Goal: Information Seeking & Learning: Learn about a topic

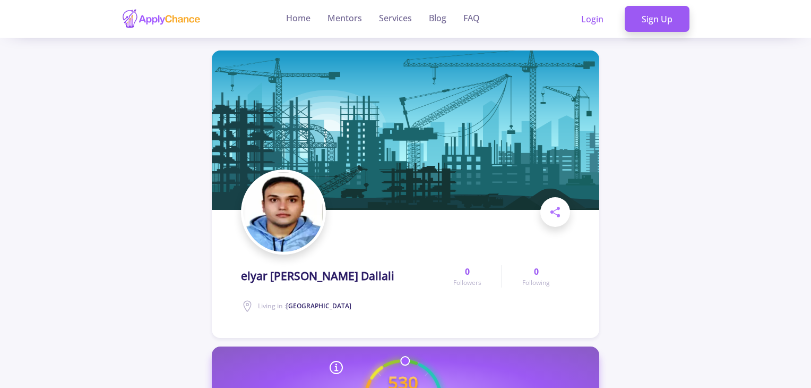
click at [178, 22] on img at bounding box center [162, 18] width 80 height 21
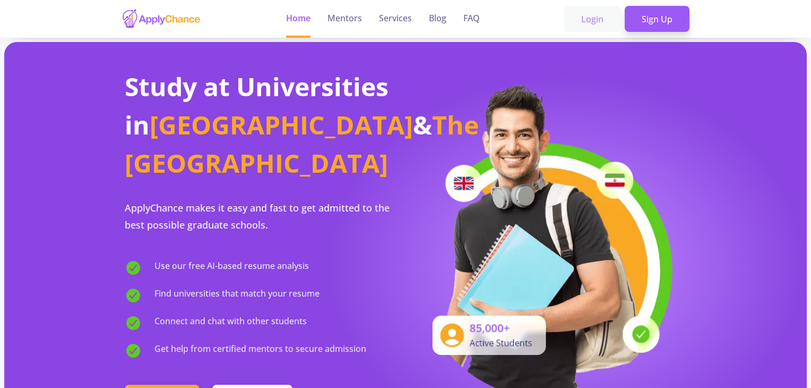
click at [590, 25] on link "Login" at bounding box center [592, 19] width 56 height 27
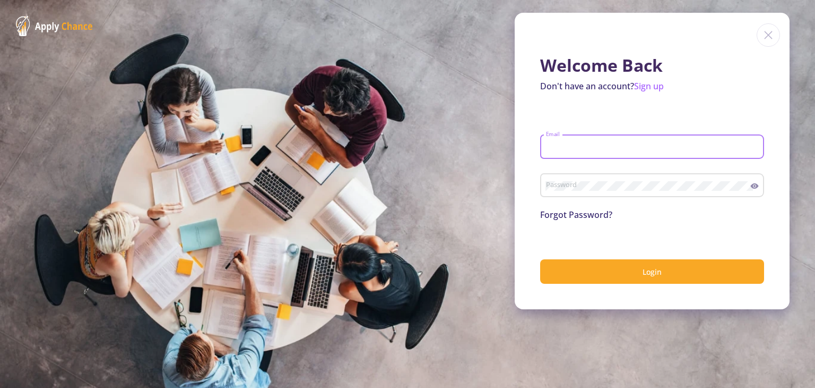
click at [601, 146] on input "Email" at bounding box center [654, 147] width 217 height 10
type input "[EMAIL_ADDRESS][DOMAIN_NAME]"
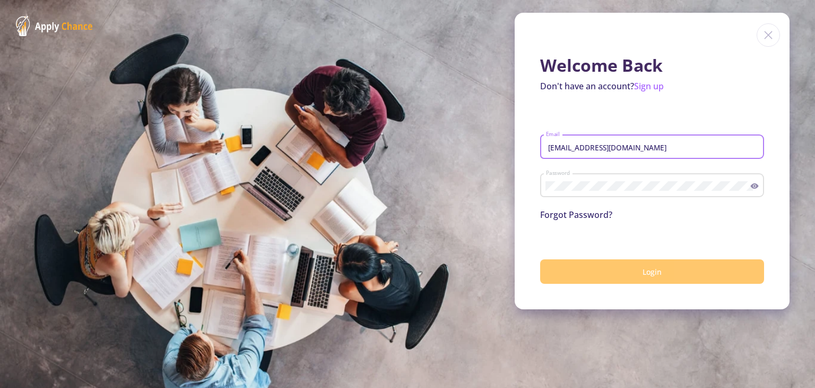
click at [653, 281] on button "Login" at bounding box center [652, 271] width 224 height 25
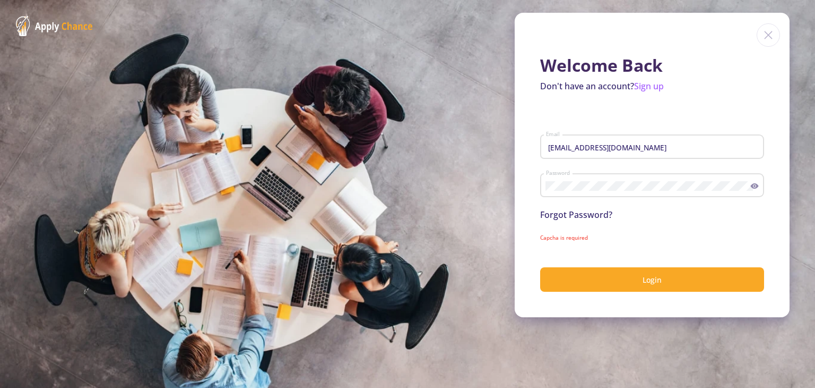
click at [558, 226] on form "samanparsasm@gmail.com Email Password Forgot Password? Capcha is required Login" at bounding box center [652, 205] width 224 height 174
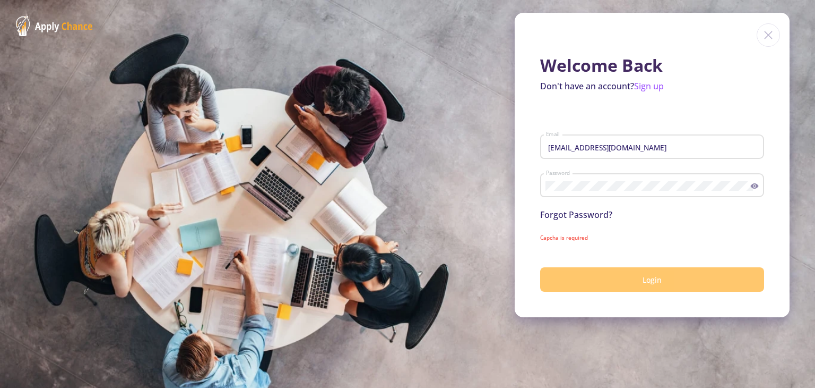
click at [652, 275] on span "Login" at bounding box center [652, 279] width 19 height 10
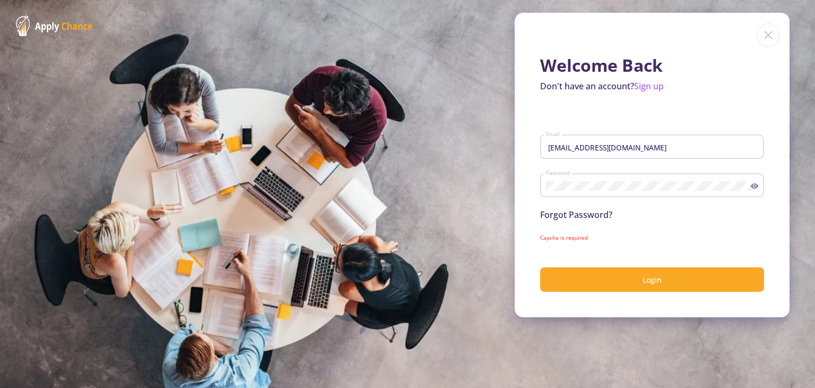
click at [631, 212] on div "Forgot Password?" at bounding box center [652, 214] width 224 height 13
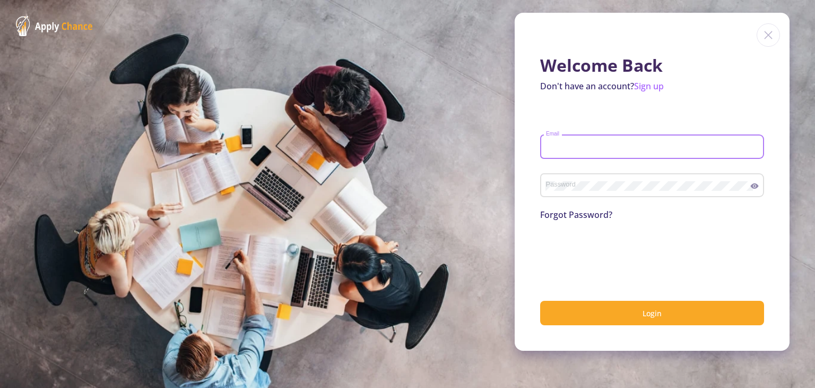
click at [590, 143] on input "Email" at bounding box center [654, 147] width 217 height 10
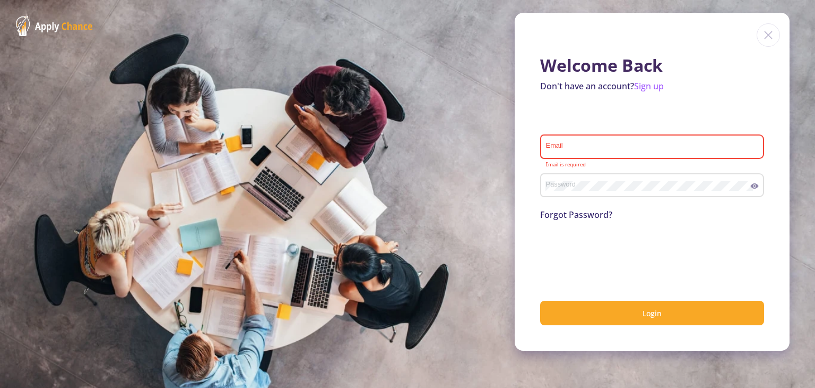
click at [619, 178] on div "Password" at bounding box center [648, 183] width 205 height 28
click at [603, 149] on input "Email" at bounding box center [654, 147] width 217 height 10
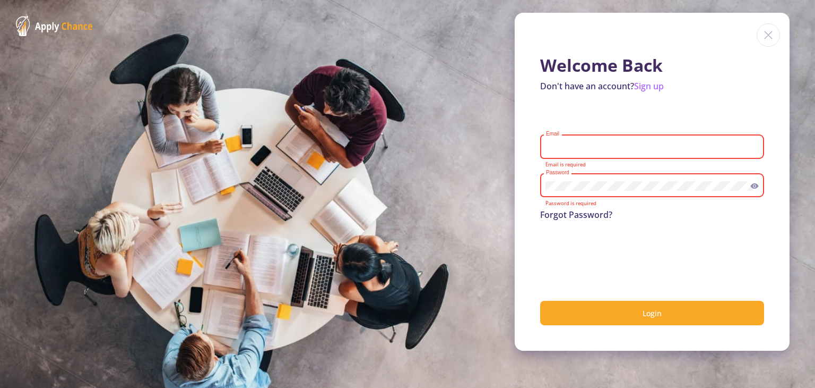
type input "[EMAIL_ADDRESS][DOMAIN_NAME]"
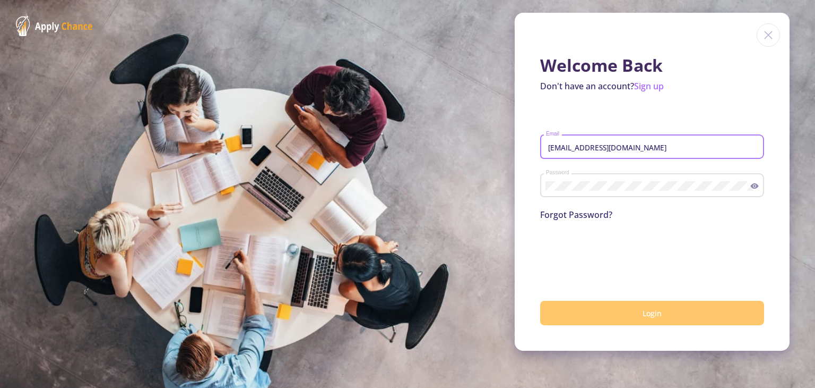
click at [654, 315] on span "Login" at bounding box center [652, 313] width 19 height 10
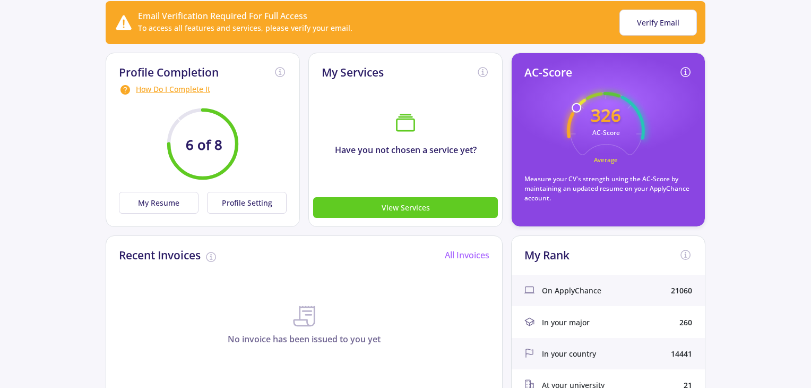
scroll to position [106, 0]
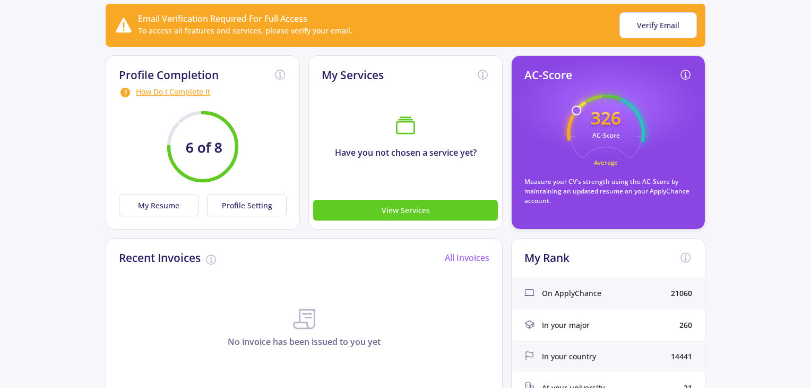
click at [594, 97] on circle at bounding box center [606, 133] width 102 height 102
drag, startPoint x: 575, startPoint y: 107, endPoint x: 604, endPoint y: 97, distance: 30.4
click at [604, 97] on icon "326 AC-Score Average" at bounding box center [606, 133] width 78 height 78
click at [613, 104] on icon "326 AC-Score Average" at bounding box center [606, 133] width 78 height 78
click at [185, 212] on button "My Resume" at bounding box center [159, 205] width 80 height 22
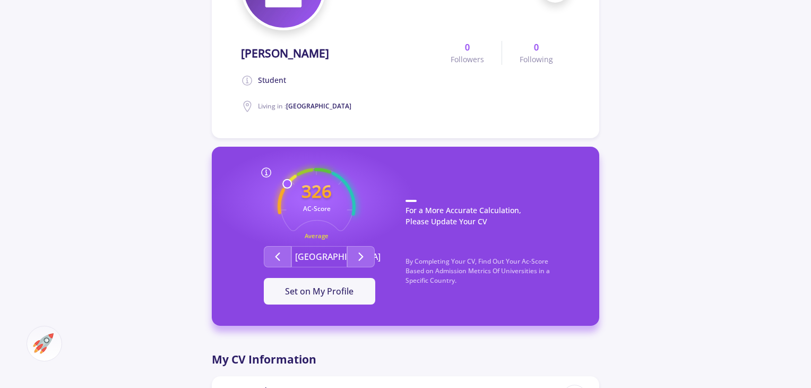
scroll to position [212, 0]
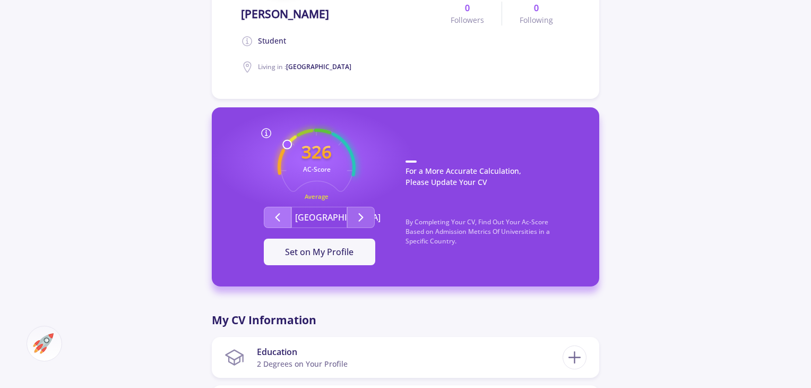
click at [283, 213] on icon "Second group" at bounding box center [277, 217] width 13 height 13
click at [369, 214] on button "Second group" at bounding box center [361, 216] width 28 height 21
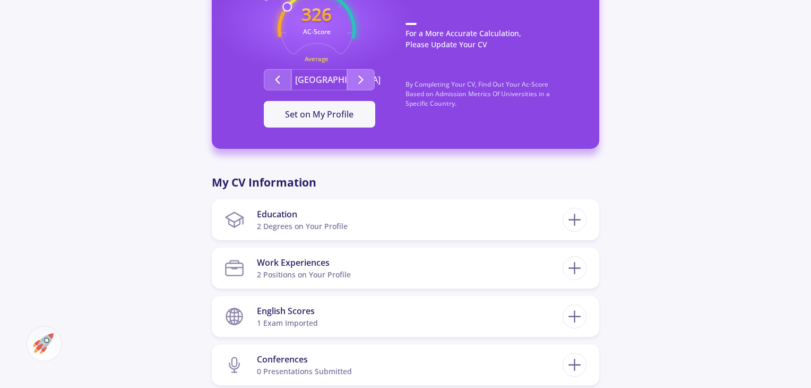
scroll to position [372, 0]
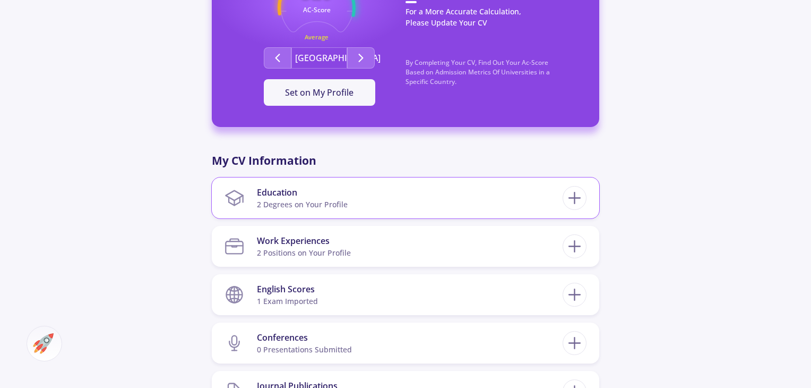
click at [369, 214] on div "Education 2 Degrees on Your Profile Economics Master's [GEOGRAPHIC_DATA] [DATE]…" at bounding box center [406, 197] width 388 height 41
click at [570, 203] on icon at bounding box center [575, 198] width 20 height 20
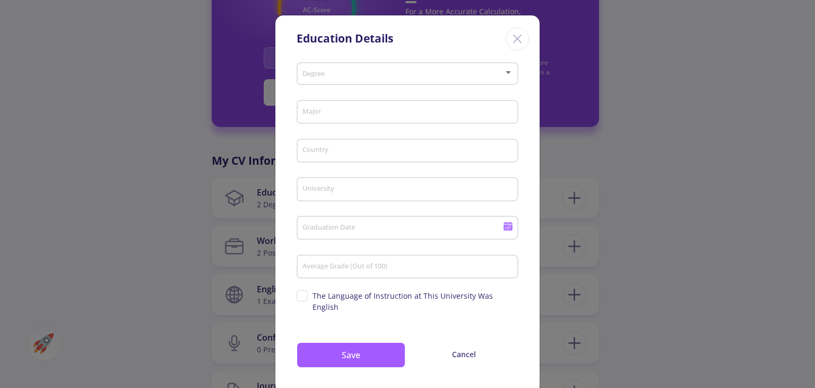
click at [713, 214] on div "Education Details Degree Major Country University Graduation Date Average Grade…" at bounding box center [407, 194] width 815 height 388
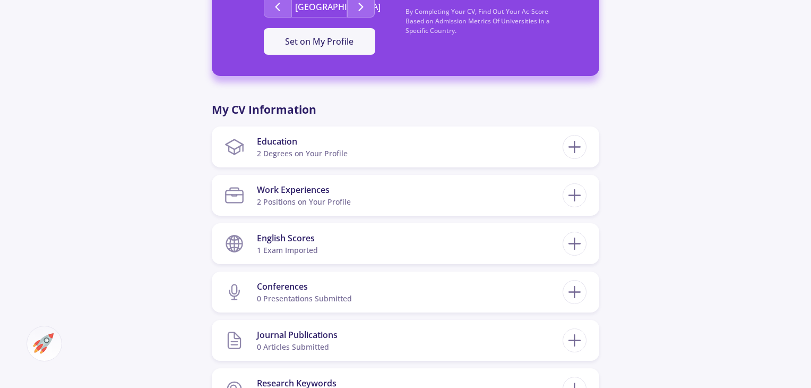
scroll to position [425, 0]
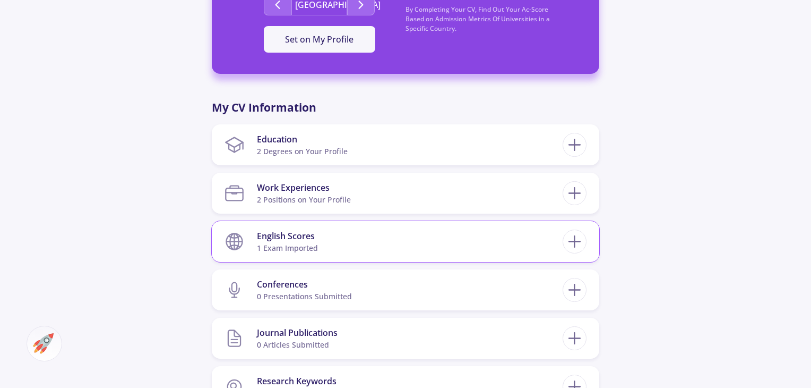
click at [485, 242] on section "English Scores 1 exam imported" at bounding box center [394, 241] width 338 height 32
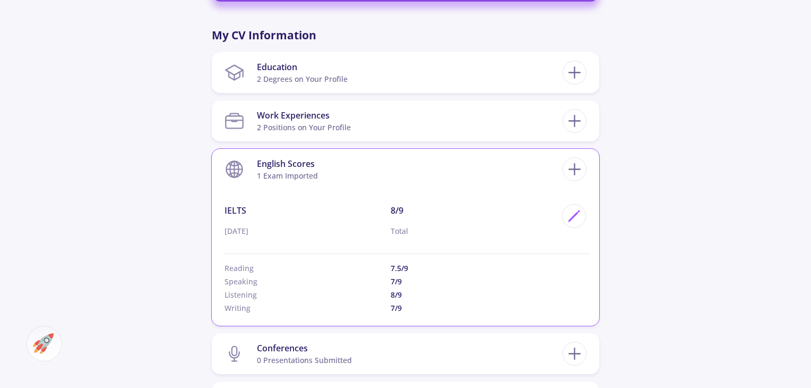
scroll to position [531, 0]
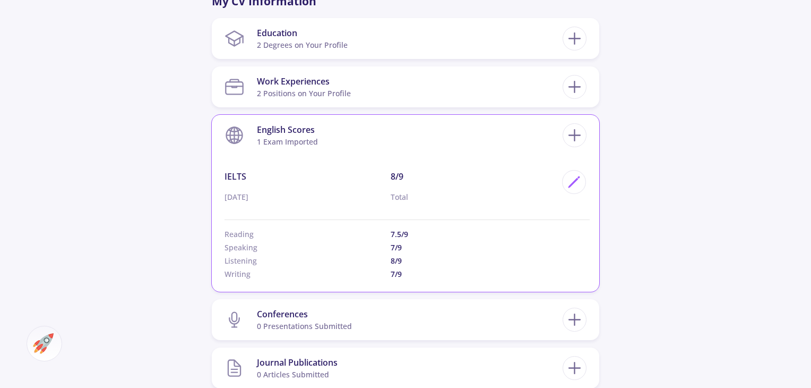
click at [539, 146] on section "English Scores 1 exam imported" at bounding box center [394, 135] width 338 height 32
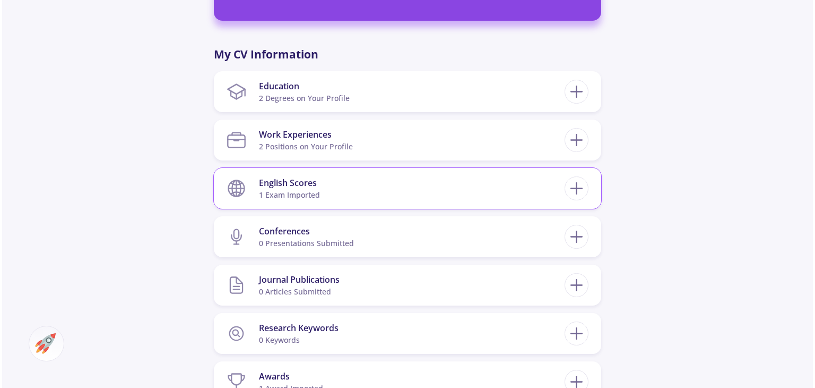
scroll to position [478, 0]
click at [573, 140] on line at bounding box center [574, 140] width 11 height 0
checkbox input "false"
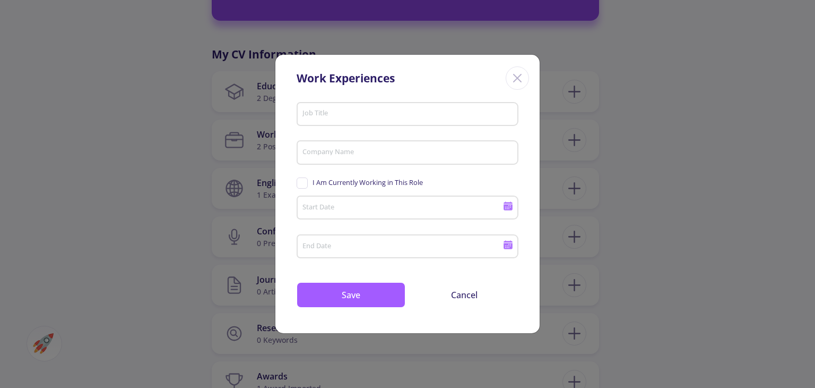
click at [624, 154] on div "Work Experiences Job Title Company Name I Am Currently Working in This Role Sta…" at bounding box center [407, 194] width 815 height 388
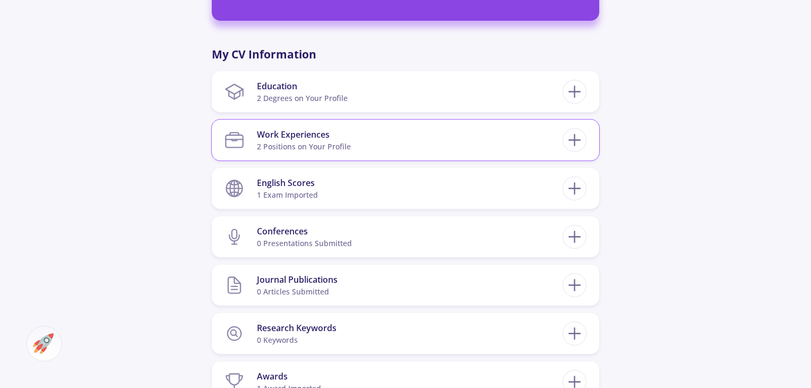
click at [401, 147] on section "Work Experiences 2 Positions on Your Profile" at bounding box center [394, 140] width 338 height 32
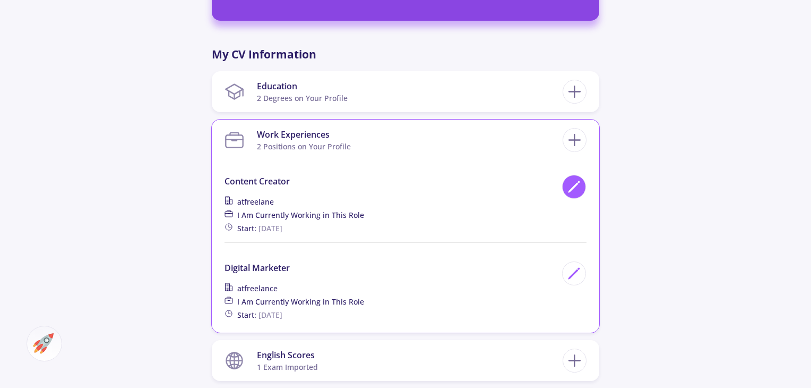
click at [564, 183] on div at bounding box center [574, 187] width 24 height 24
type input "content creator"
type input "freelane"
checkbox input "true"
type input "[DATE]"
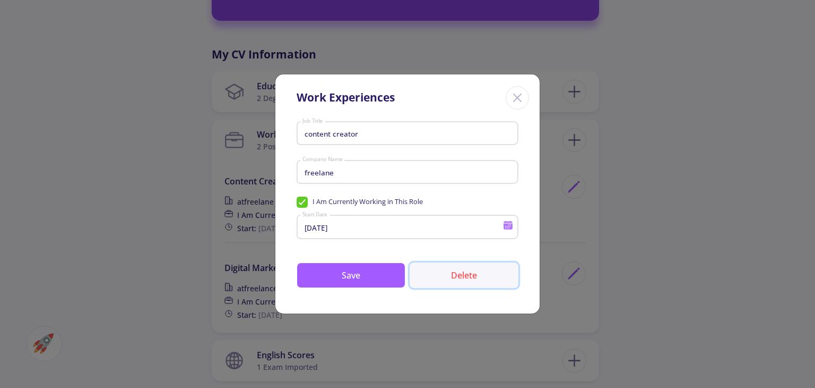
click at [457, 282] on button "Delete" at bounding box center [464, 274] width 109 height 25
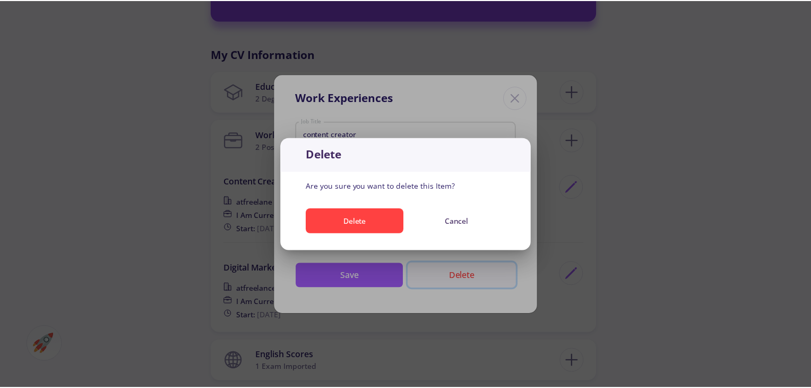
scroll to position [0, 0]
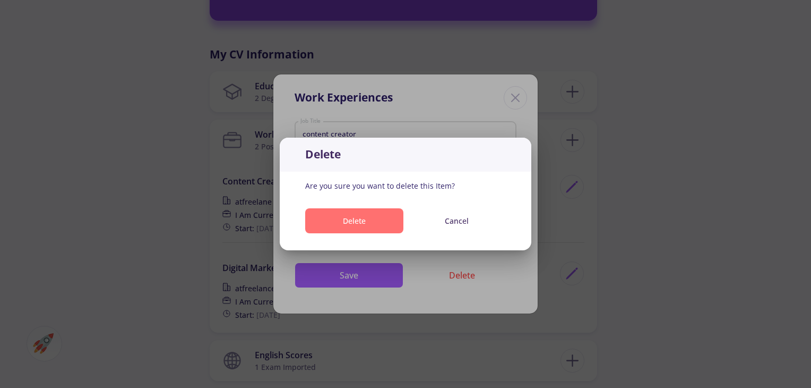
click at [355, 217] on button "Delete" at bounding box center [354, 220] width 98 height 25
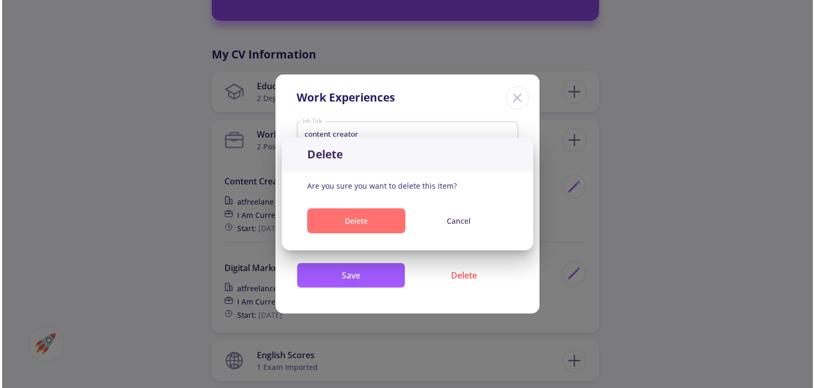
scroll to position [478, 0]
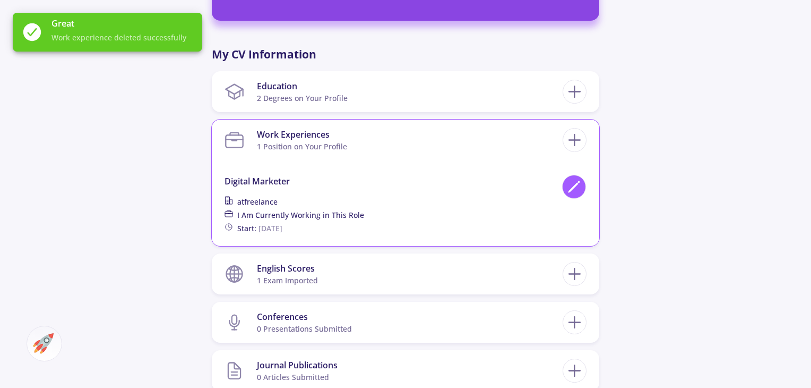
click at [580, 192] on icon at bounding box center [574, 186] width 14 height 14
type input "digital marketer"
type input "freelance"
type input "[DATE]"
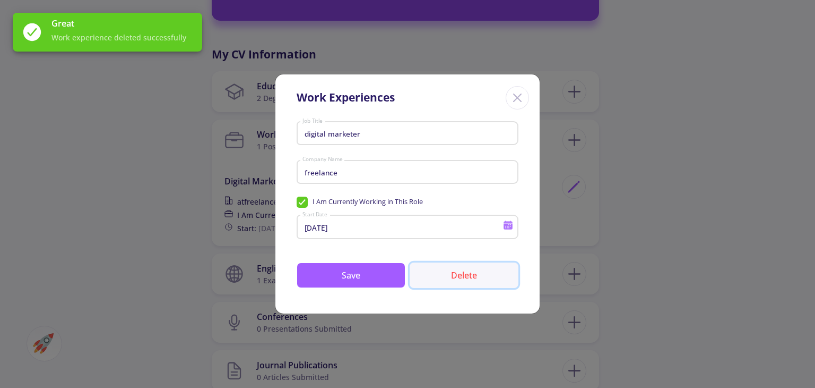
click at [452, 268] on button "Delete" at bounding box center [464, 274] width 109 height 25
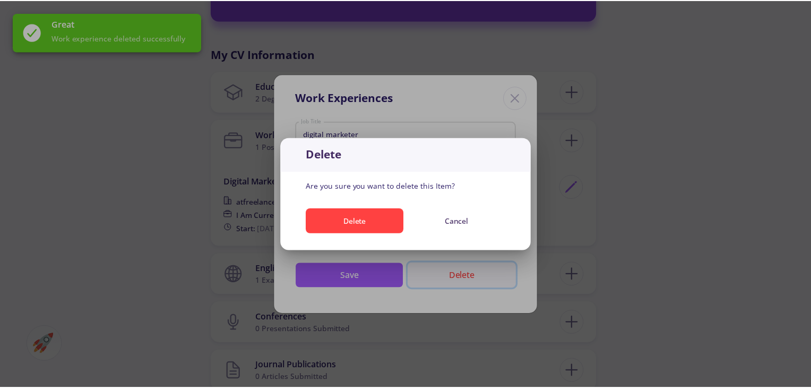
scroll to position [0, 0]
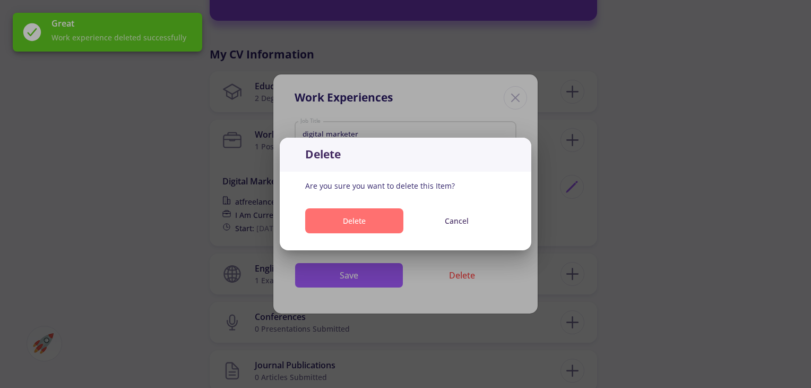
click at [366, 221] on button "Delete" at bounding box center [354, 220] width 98 height 25
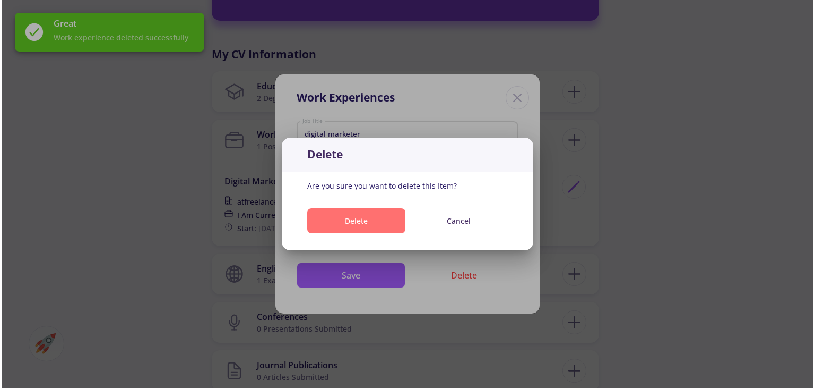
scroll to position [478, 0]
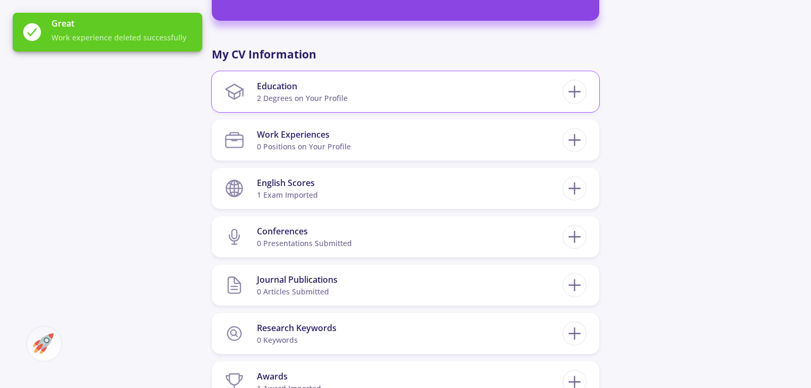
click at [421, 100] on section "Education 2 Degrees on Your Profile" at bounding box center [394, 91] width 338 height 32
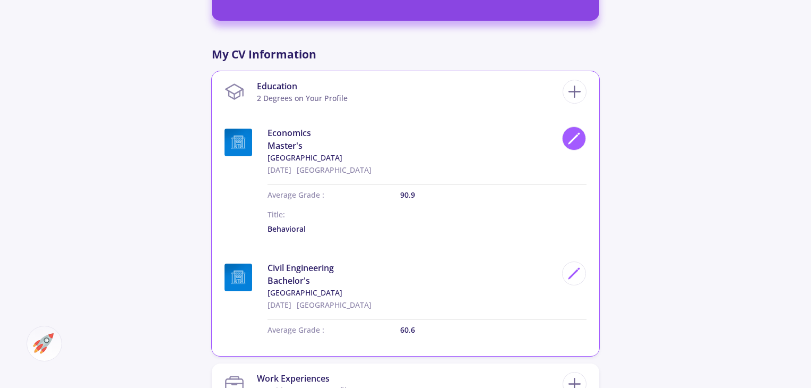
click at [575, 144] on icon at bounding box center [574, 138] width 14 height 14
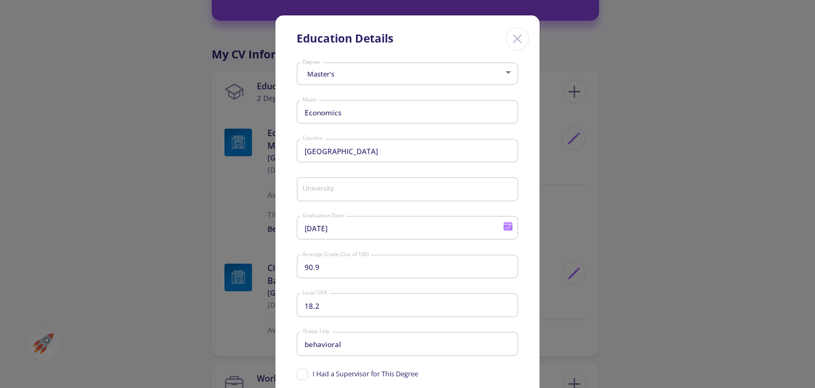
click at [522, 40] on icon "Close" at bounding box center [517, 38] width 17 height 17
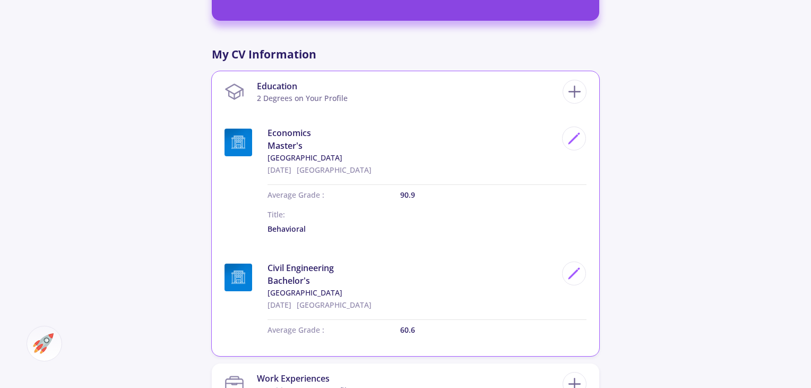
click at [419, 162] on span "[GEOGRAPHIC_DATA]" at bounding box center [412, 157] width 289 height 11
click at [485, 87] on section "Education 2 Degrees on Your Profile" at bounding box center [394, 91] width 338 height 32
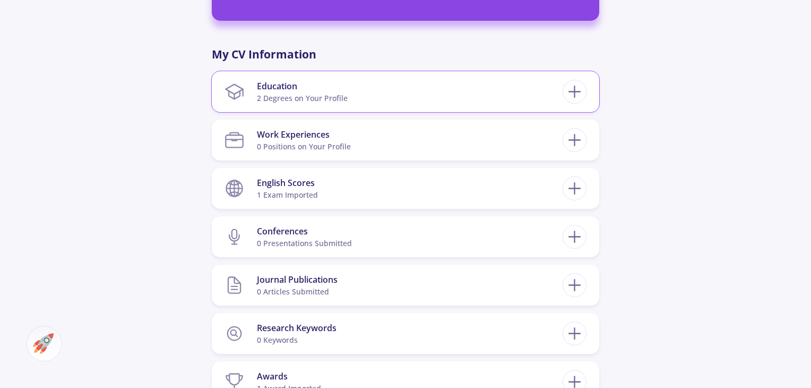
click at [485, 87] on section "Education 2 Degrees on Your Profile" at bounding box center [394, 91] width 338 height 32
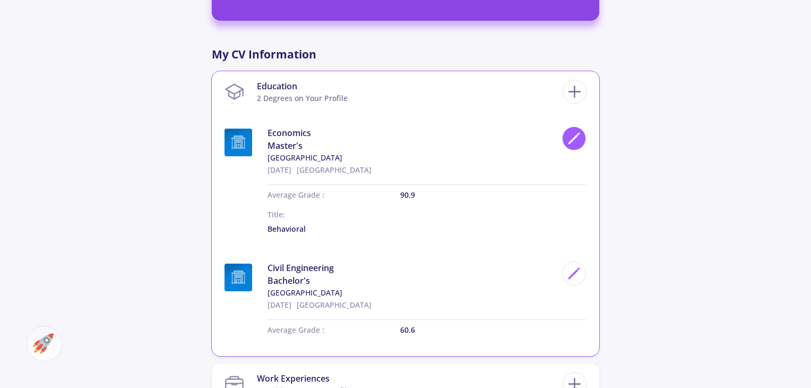
drag, startPoint x: 586, startPoint y: 139, endPoint x: 578, endPoint y: 136, distance: 8.8
click at [587, 139] on div "Education 2 Degrees on Your Profile Economics Master's [GEOGRAPHIC_DATA] [DATE]…" at bounding box center [406, 213] width 388 height 285
click at [577, 136] on icon at bounding box center [574, 138] width 14 height 14
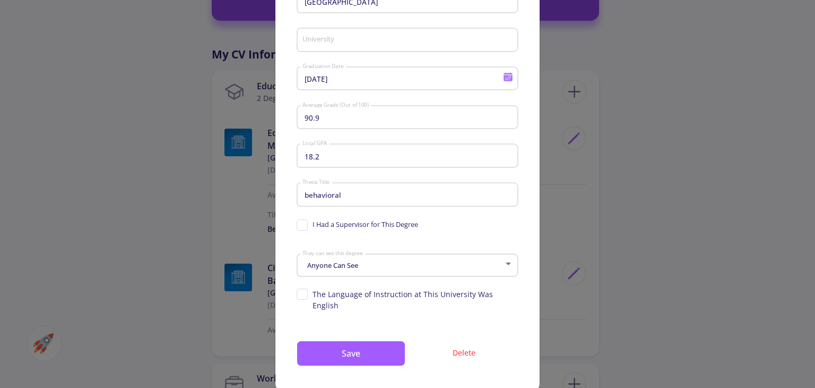
scroll to position [158, 0]
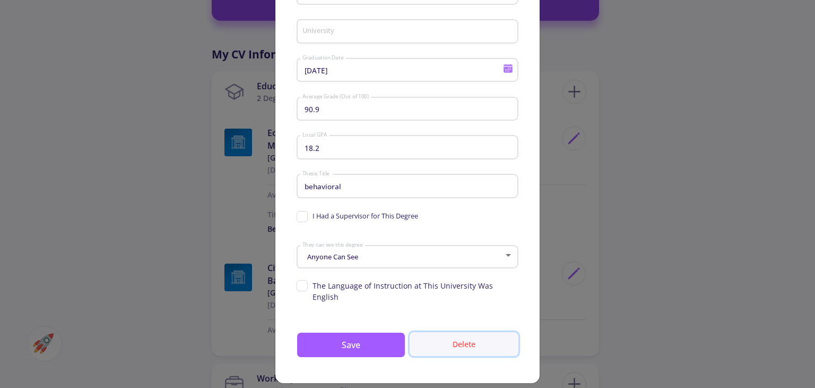
click at [462, 332] on button "Delete" at bounding box center [464, 344] width 109 height 24
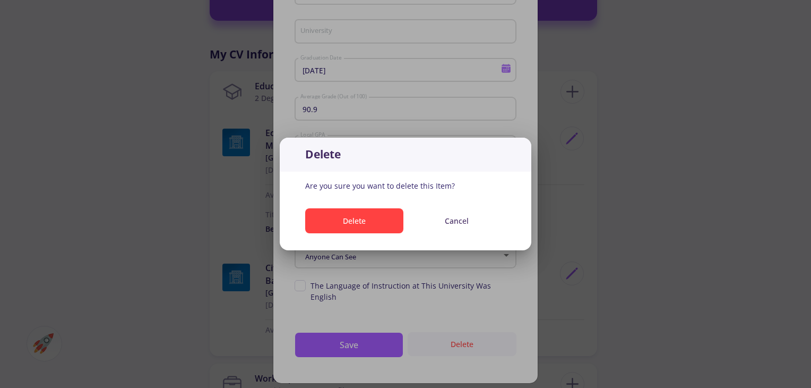
scroll to position [0, 0]
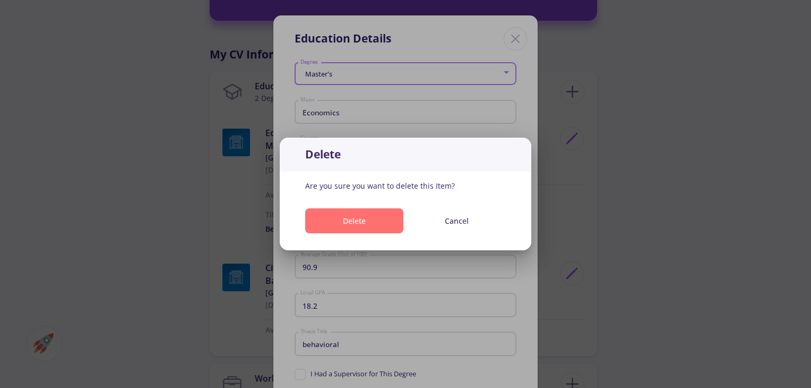
click at [340, 220] on button "Delete" at bounding box center [354, 220] width 98 height 25
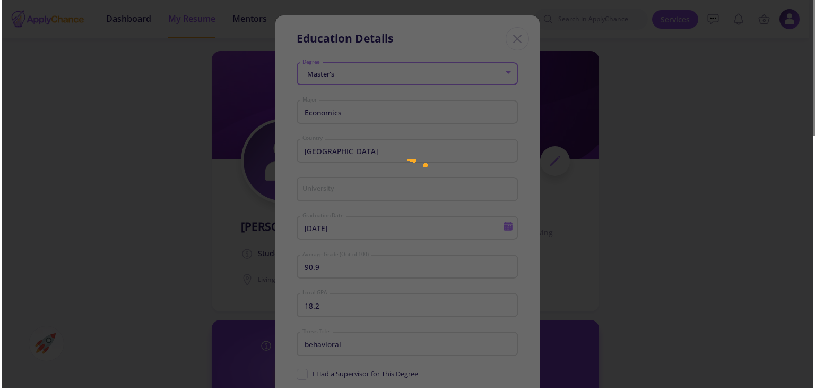
scroll to position [478, 0]
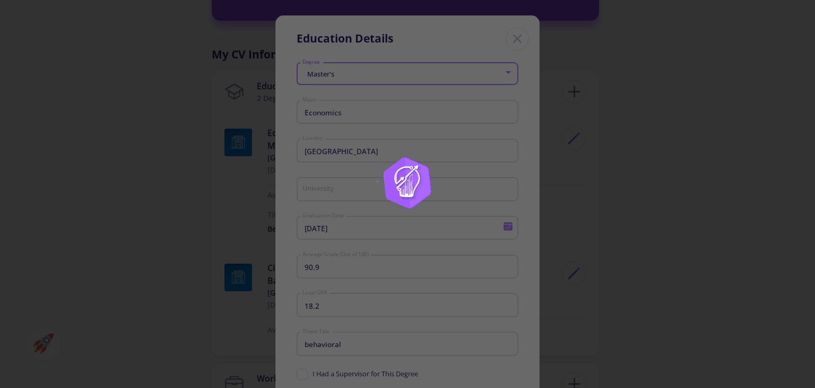
type input "[GEOGRAPHIC_DATA]"
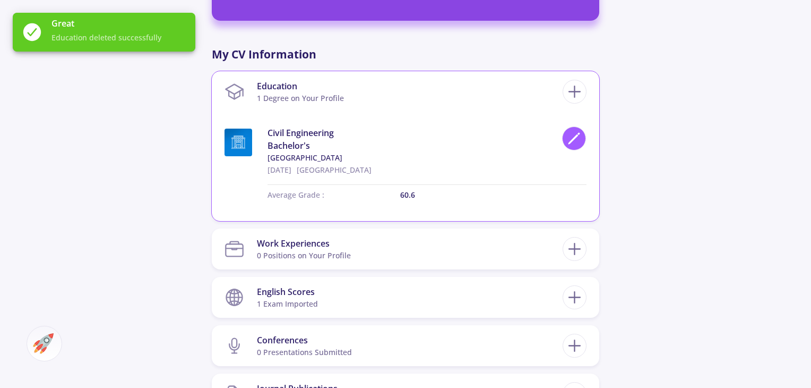
click at [582, 141] on div at bounding box center [574, 138] width 24 height 24
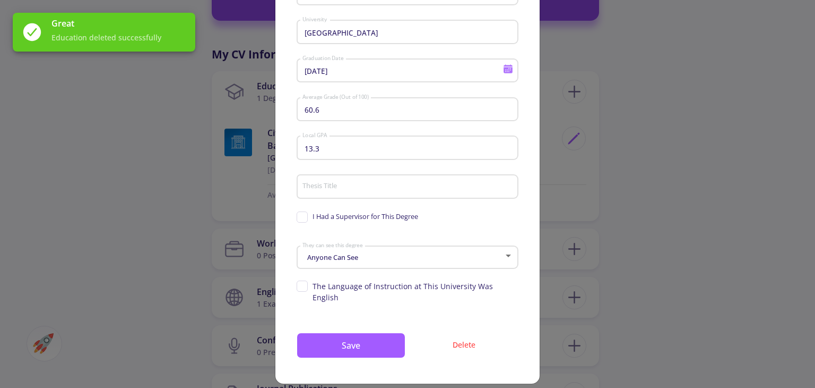
scroll to position [158, 0]
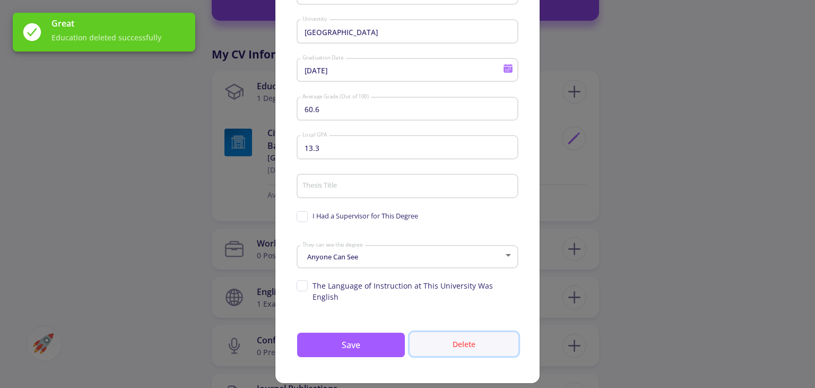
click at [446, 332] on button "Delete" at bounding box center [464, 344] width 109 height 24
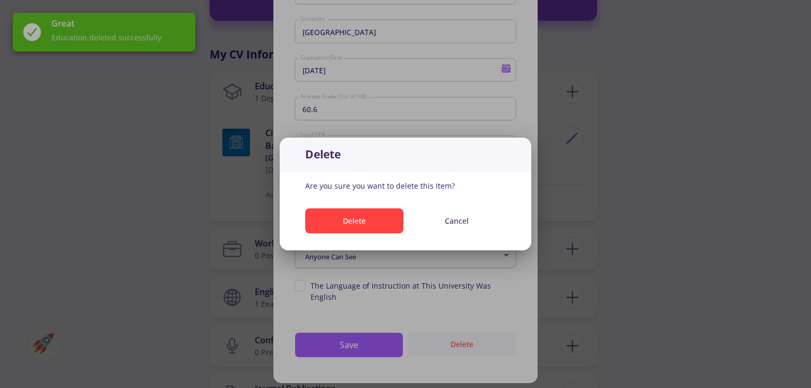
scroll to position [0, 0]
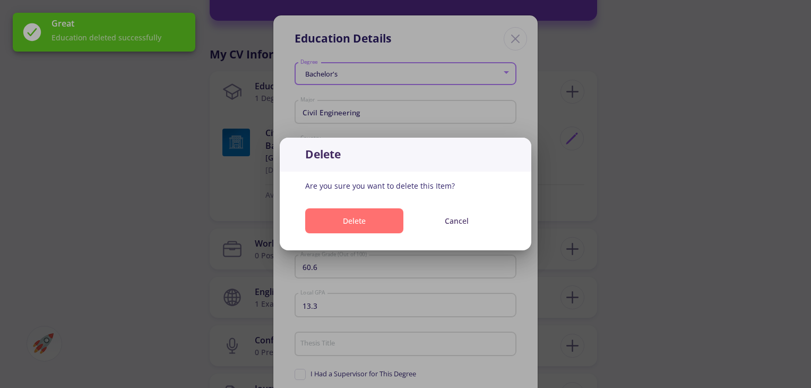
click at [357, 215] on button "Delete" at bounding box center [354, 220] width 98 height 25
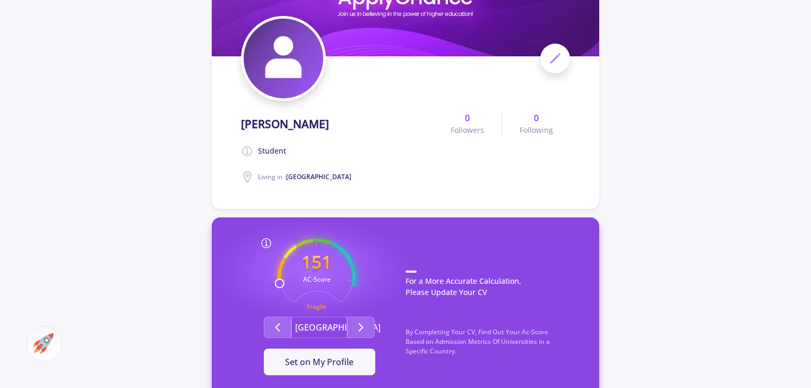
scroll to position [106, 0]
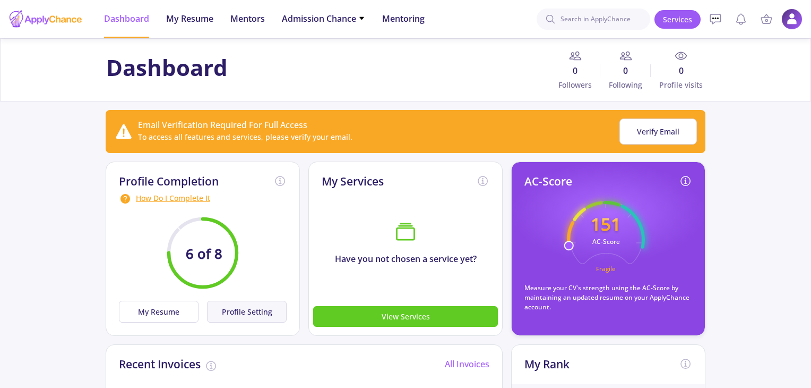
click at [238, 307] on button "Profile Setting" at bounding box center [247, 311] width 80 height 22
click at [259, 311] on button "Profile Setting" at bounding box center [247, 311] width 80 height 22
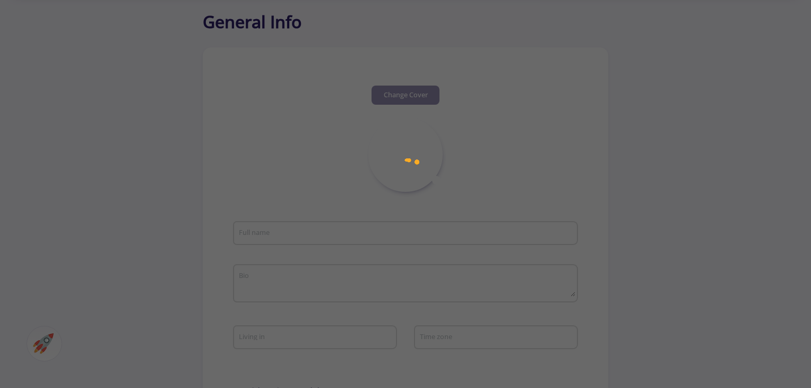
scroll to position [74, 0]
type input "[PERSON_NAME]"
type textarea "Student"
type input "[GEOGRAPHIC_DATA]"
type input "SamanParsa"
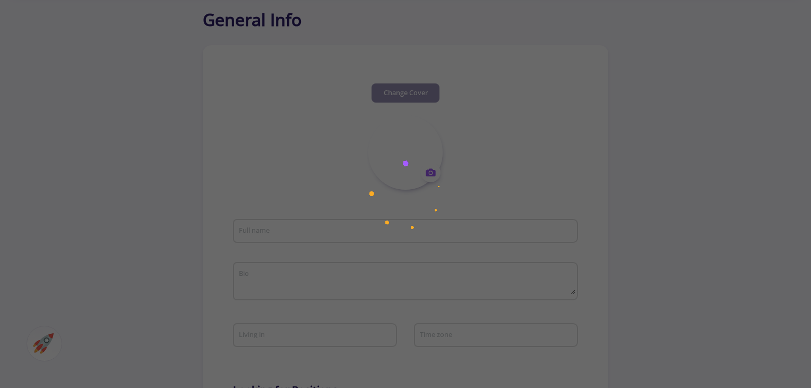
type input "[EMAIL_ADDRESS][DOMAIN_NAME]"
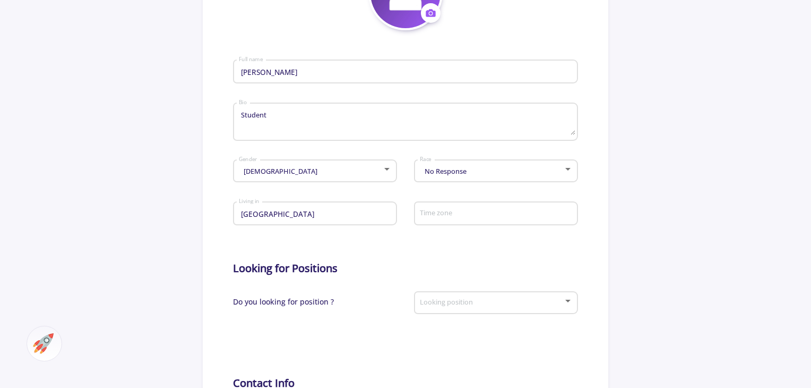
scroll to position [499, 0]
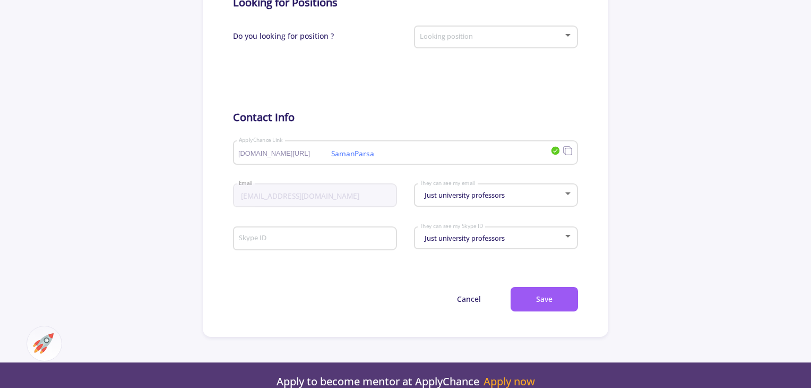
click at [558, 194] on div "Just university professors" at bounding box center [491, 195] width 144 height 8
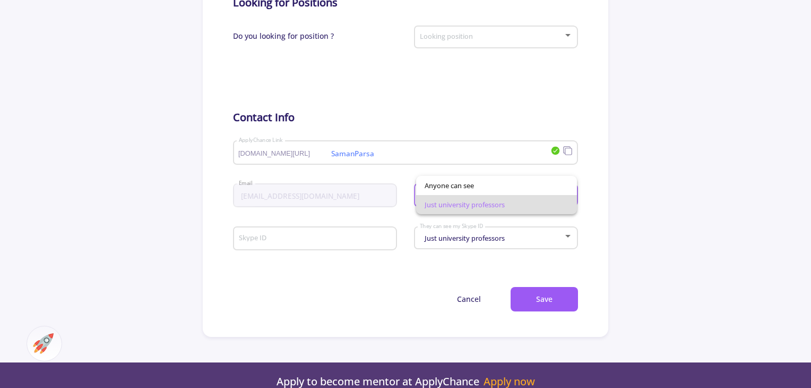
click at [669, 175] on div at bounding box center [405, 194] width 811 height 388
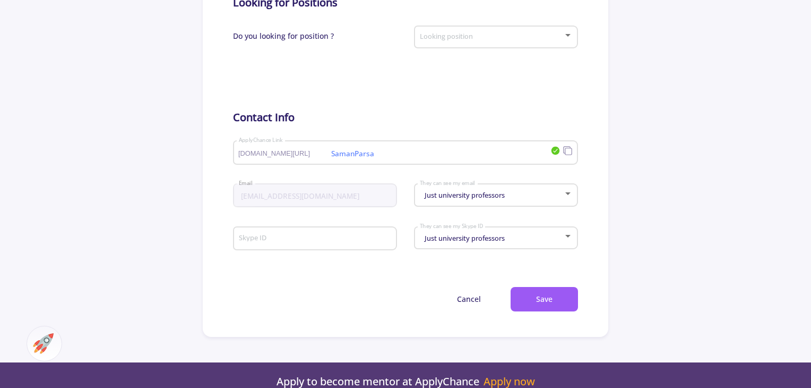
click at [554, 184] on div "Just university professors They can see my email" at bounding box center [496, 192] width 154 height 27
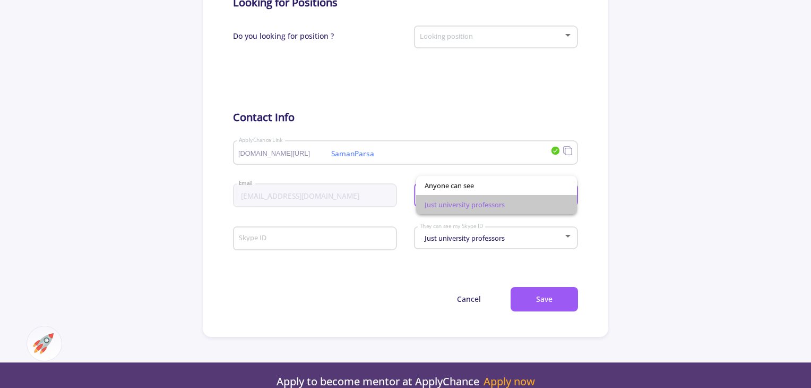
click at [531, 203] on span "Just university professors" at bounding box center [497, 204] width 144 height 19
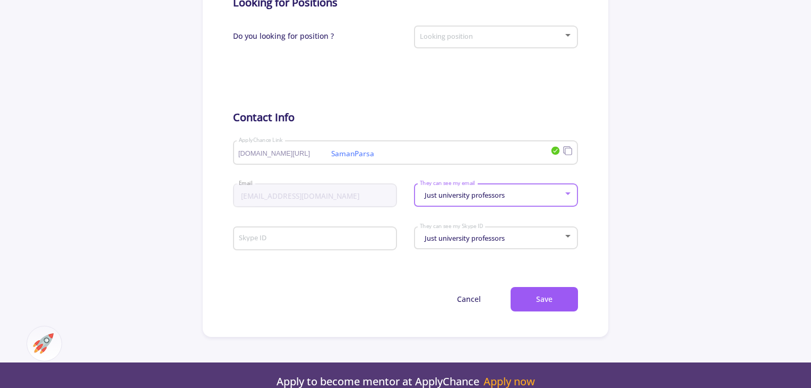
click at [519, 237] on div "Just university professors" at bounding box center [491, 238] width 144 height 8
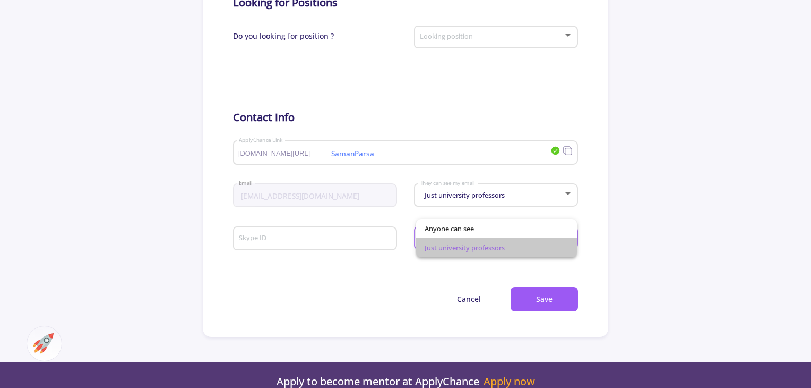
click at [514, 247] on span "Just university professors" at bounding box center [497, 247] width 144 height 19
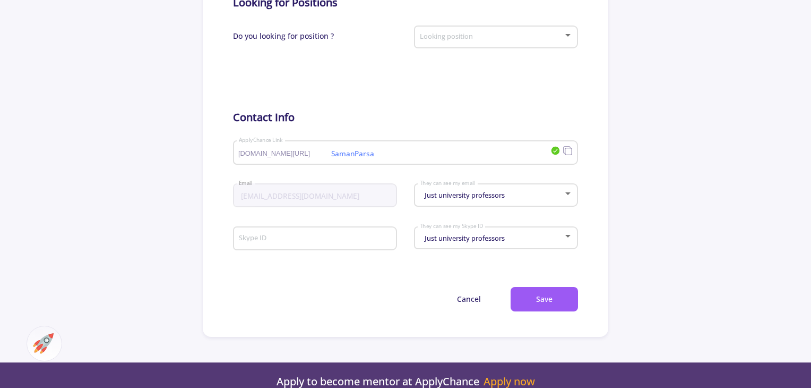
click at [536, 149] on div "SamanParsa [DOMAIN_NAME][URL] ApplyChance Link" at bounding box center [394, 150] width 312 height 28
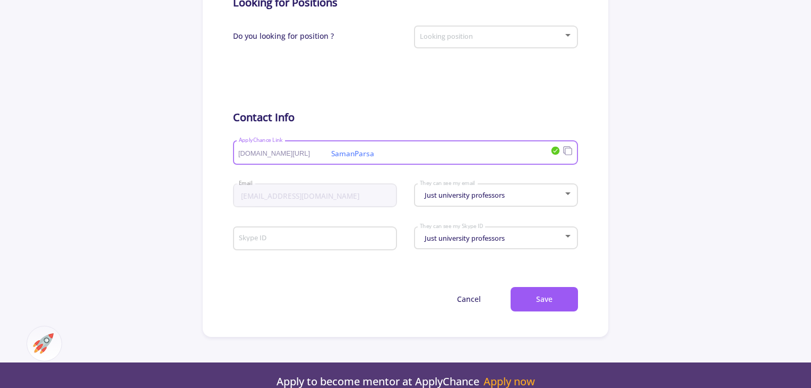
click at [352, 154] on input "SamanParsa" at bounding box center [378, 153] width 280 height 10
click at [440, 143] on div "SamanParsa [DOMAIN_NAME][URL] ApplyChance Link" at bounding box center [394, 150] width 312 height 28
click at [440, 157] on input "SamanParsa" at bounding box center [378, 153] width 280 height 10
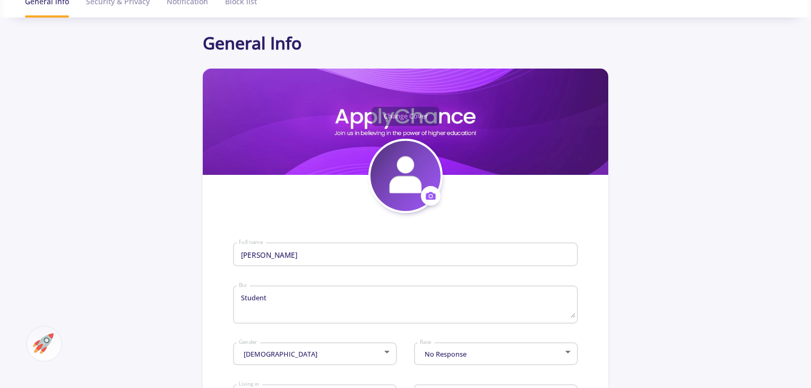
scroll to position [21, 0]
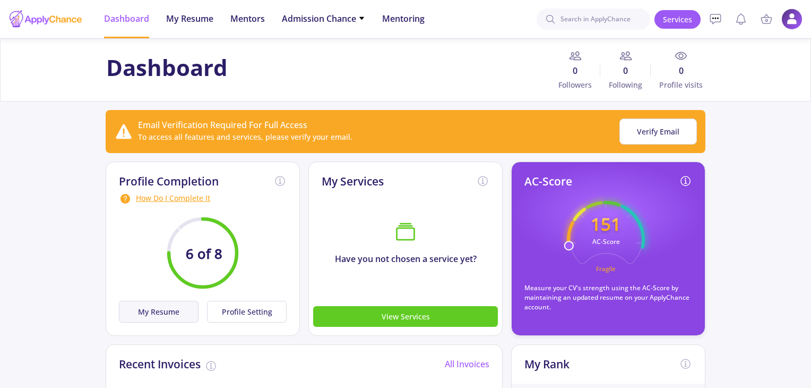
click at [178, 315] on button "My Resume" at bounding box center [159, 311] width 80 height 22
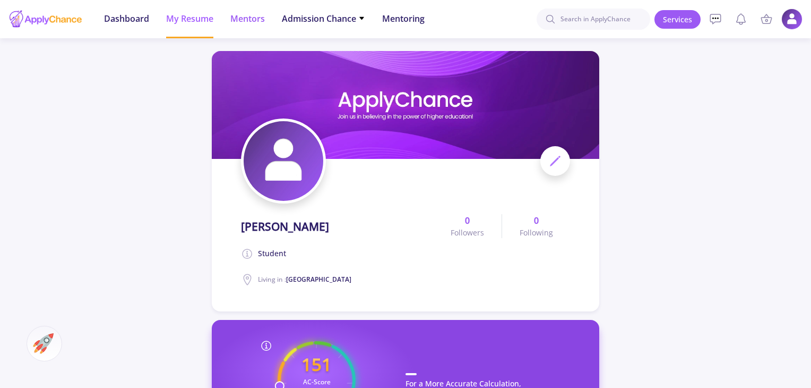
click at [247, 14] on span "Mentors" at bounding box center [247, 18] width 35 height 13
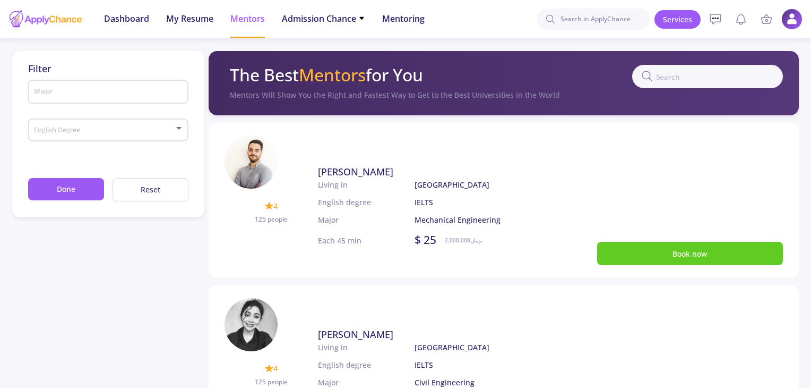
click at [135, 126] on span at bounding box center [105, 129] width 138 height 7
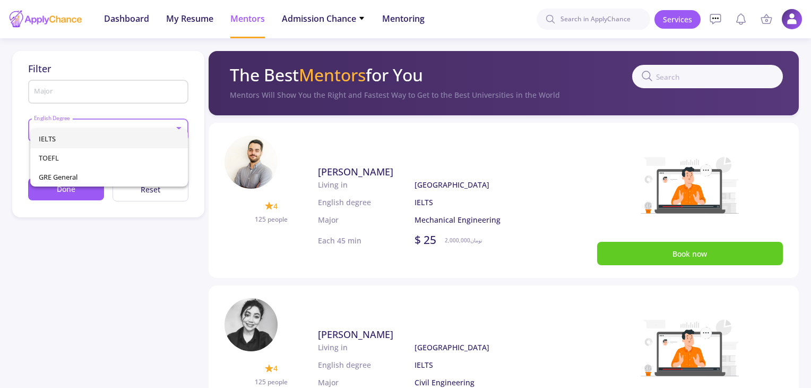
click at [129, 140] on span "IELTS" at bounding box center [109, 138] width 141 height 19
click at [134, 97] on input "Major" at bounding box center [109, 93] width 153 height 10
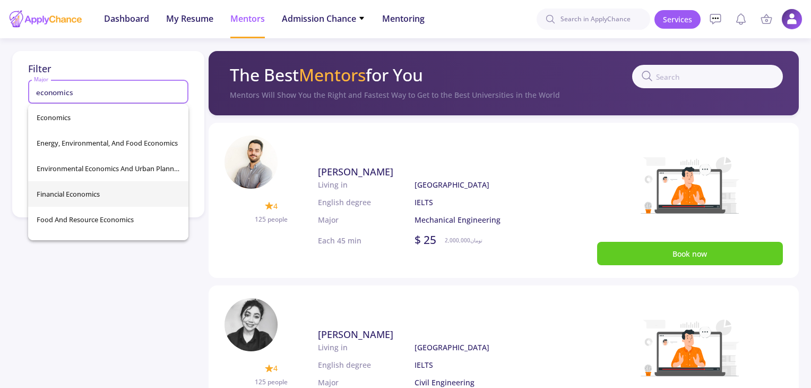
scroll to position [340, 0]
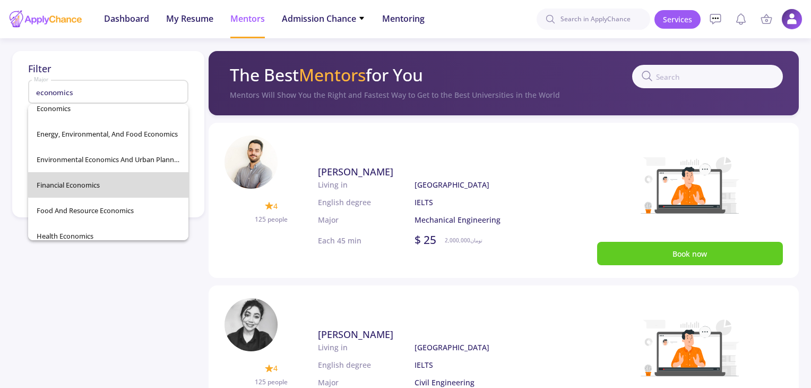
click at [113, 177] on span "Financial Economics" at bounding box center [109, 184] width 144 height 25
type input "Financial Economics"
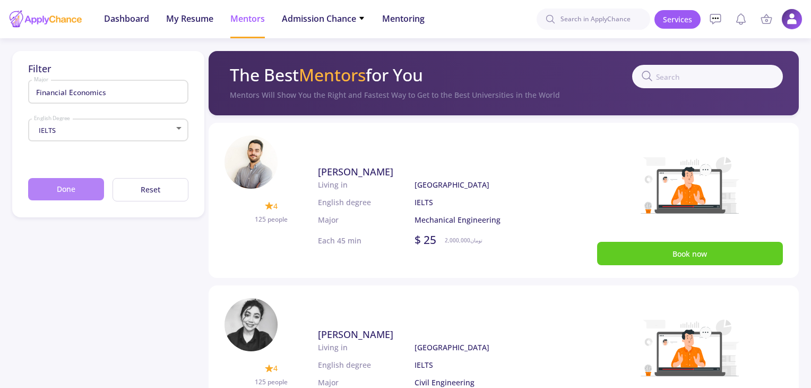
click at [76, 185] on button "Done" at bounding box center [66, 189] width 76 height 23
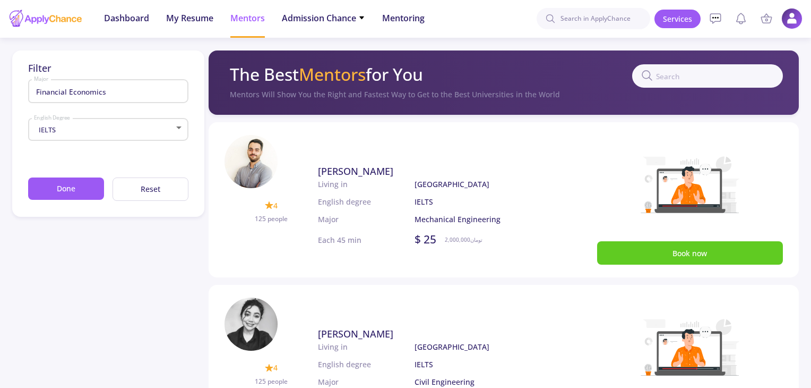
scroll to position [0, 0]
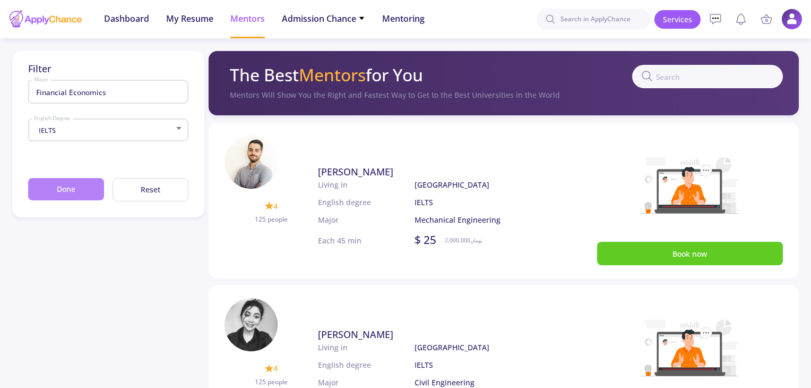
click at [41, 200] on button "Done" at bounding box center [66, 189] width 76 height 23
click at [140, 126] on div "IELTS" at bounding box center [103, 130] width 141 height 8
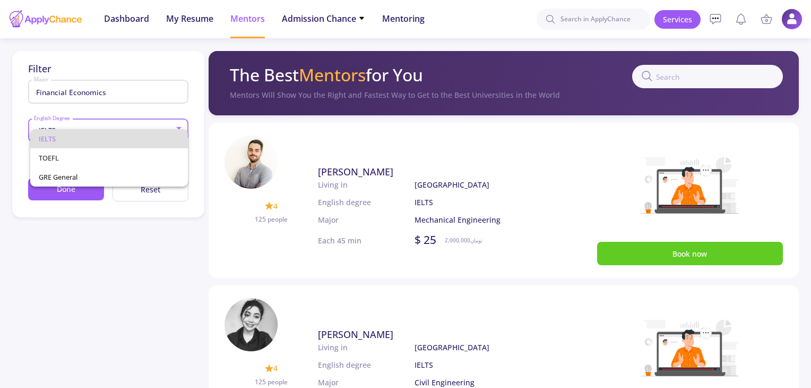
click at [140, 126] on div "IELTS TOEFL GRE General" at bounding box center [100, 153] width 150 height 65
click at [175, 191] on div at bounding box center [405, 194] width 811 height 388
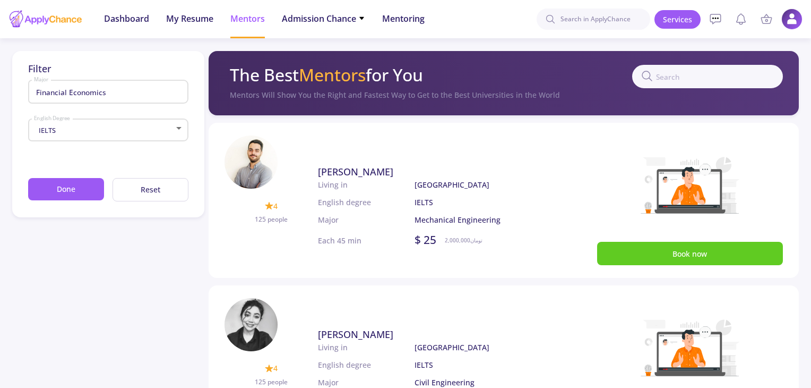
click at [175, 191] on button "Reset" at bounding box center [151, 190] width 76 height 24
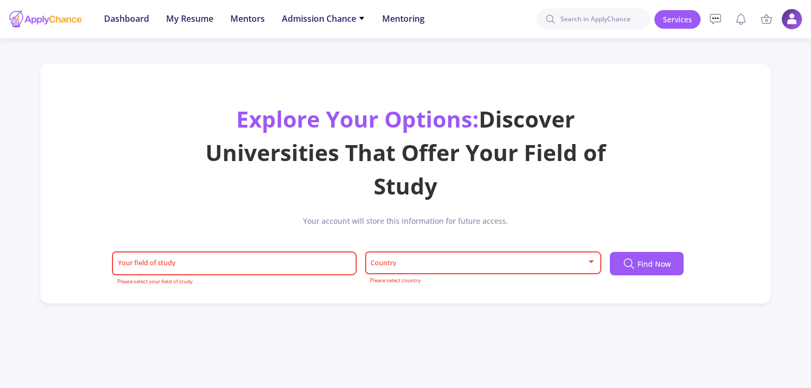
click at [412, 262] on span at bounding box center [480, 262] width 214 height 7
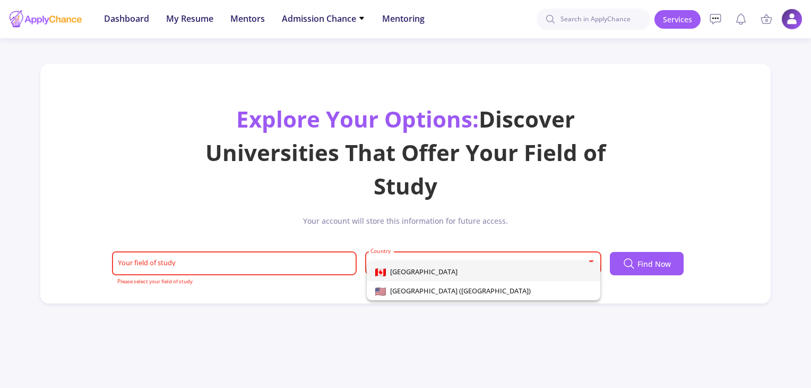
click at [418, 276] on span "[GEOGRAPHIC_DATA]" at bounding box center [483, 271] width 217 height 19
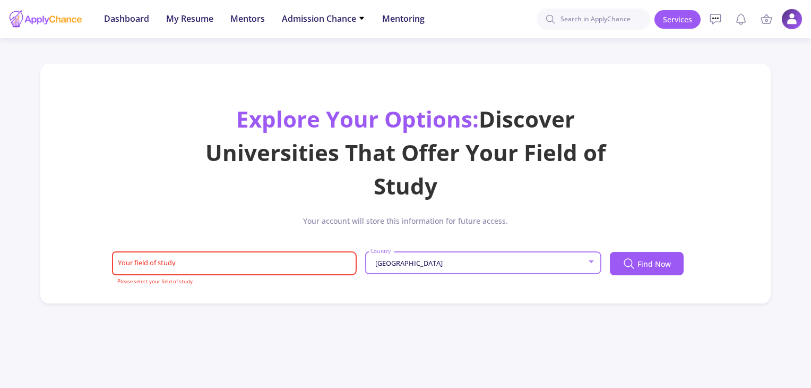
click at [293, 263] on input "Your field of study" at bounding box center [235, 264] width 237 height 10
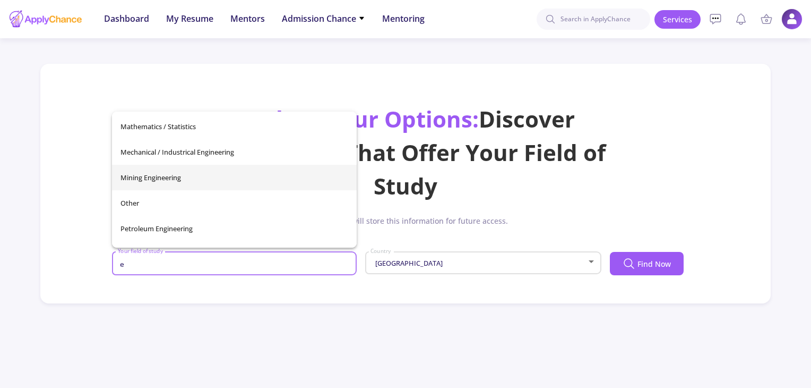
scroll to position [348, 0]
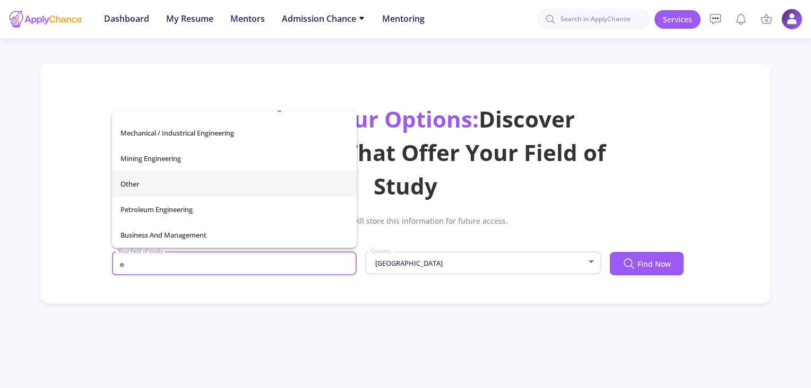
click at [180, 187] on span "Other" at bounding box center [235, 183] width 228 height 25
type input "Other"
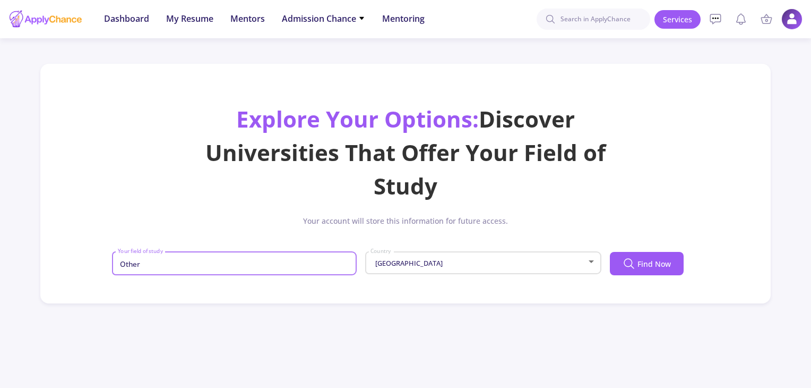
click at [192, 260] on input "Other" at bounding box center [235, 264] width 237 height 10
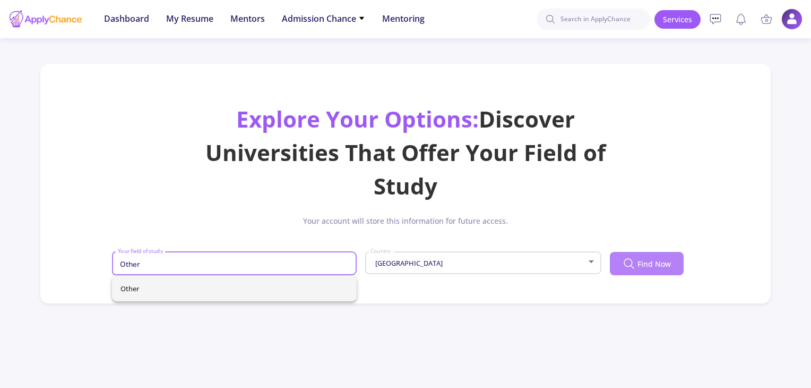
click at [649, 264] on span "Find Now" at bounding box center [654, 263] width 33 height 11
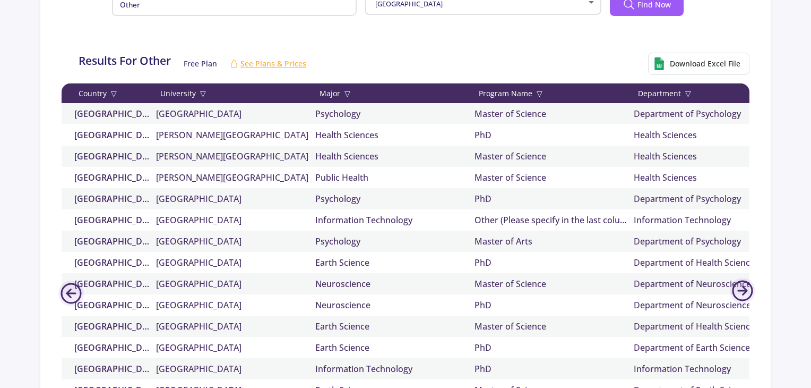
scroll to position [0, 0]
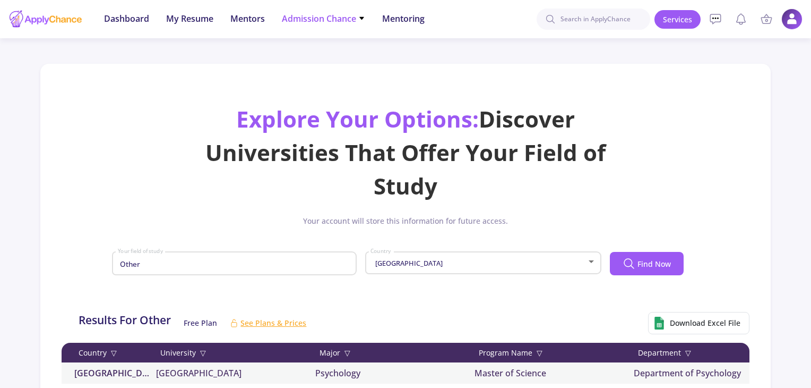
click at [319, 16] on span "Admission Chance" at bounding box center [323, 18] width 83 height 13
click at [316, 79] on link "Only My Chance of Admission" at bounding box center [344, 75] width 125 height 20
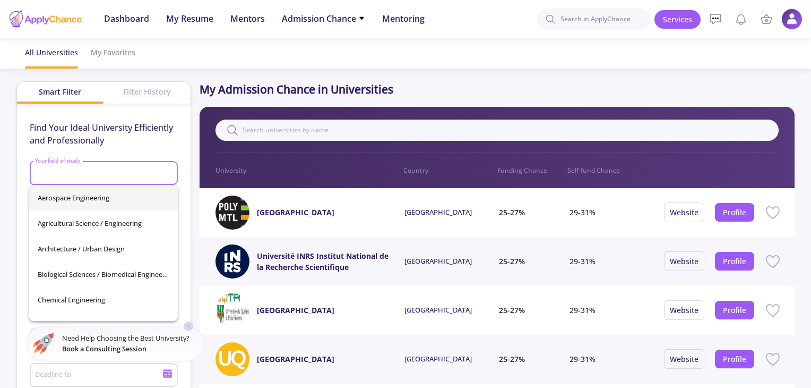
click at [116, 169] on input "Your field of study" at bounding box center [105, 174] width 141 height 10
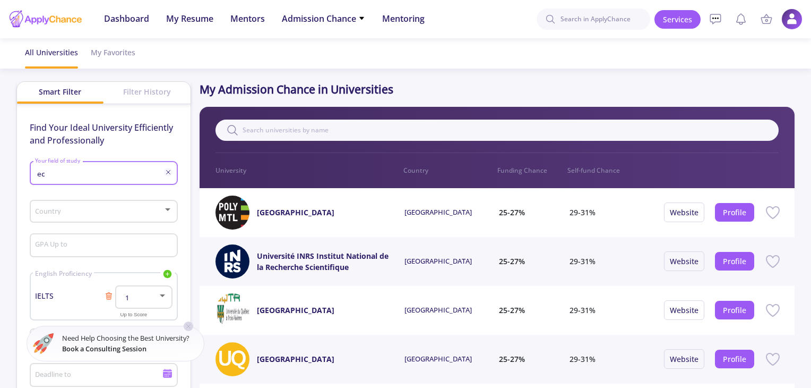
type input "e"
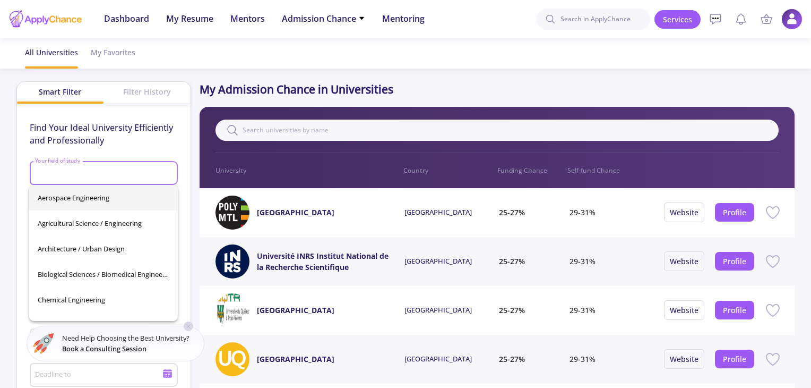
type input "o"
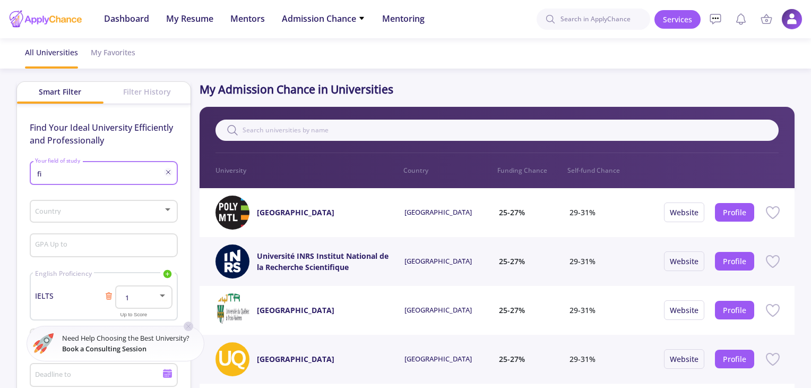
type input "f"
click at [95, 195] on span "Other" at bounding box center [104, 197] width 132 height 25
type input "Other"
click at [96, 206] on div "Country" at bounding box center [104, 209] width 138 height 27
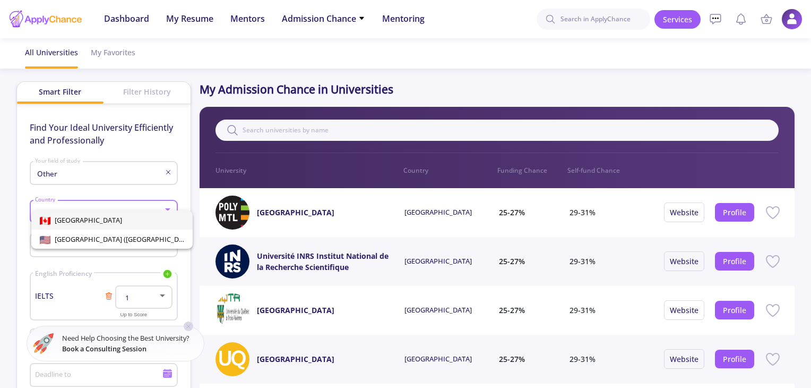
click at [99, 223] on span "[GEOGRAPHIC_DATA]" at bounding box center [112, 219] width 144 height 19
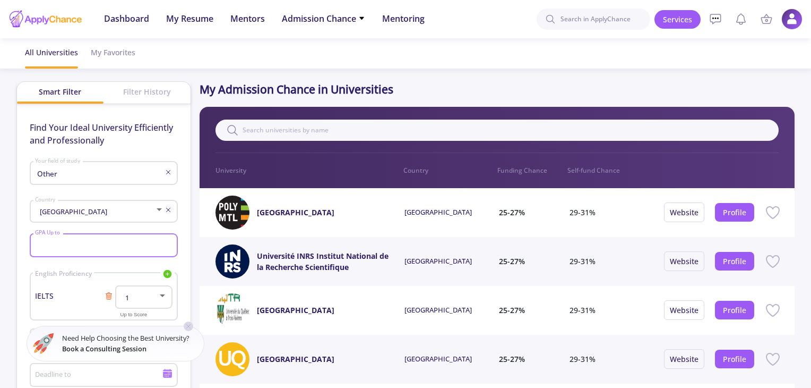
click at [95, 245] on input "GPA Up to" at bounding box center [105, 246] width 141 height 10
type input "9"
click at [136, 294] on div "1" at bounding box center [139, 298] width 38 height 8
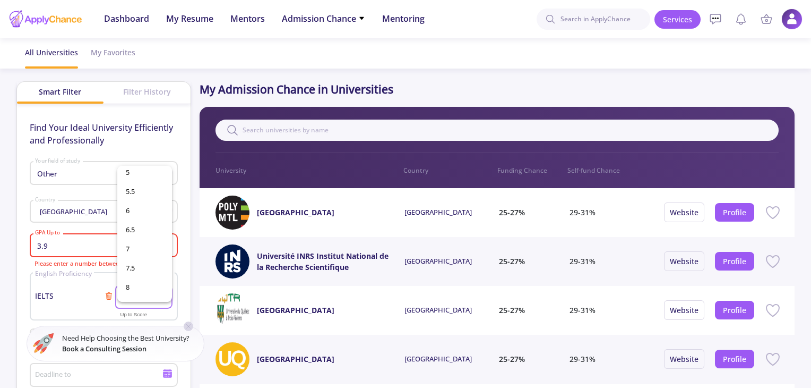
scroll to position [159, 0]
click at [137, 245] on span "7" at bounding box center [145, 245] width 38 height 19
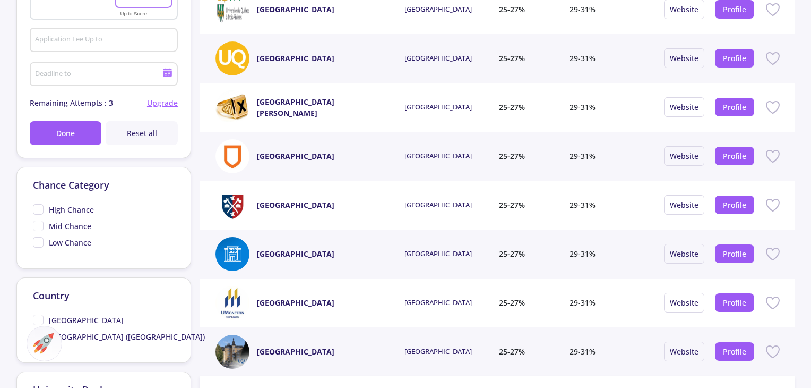
scroll to position [265, 0]
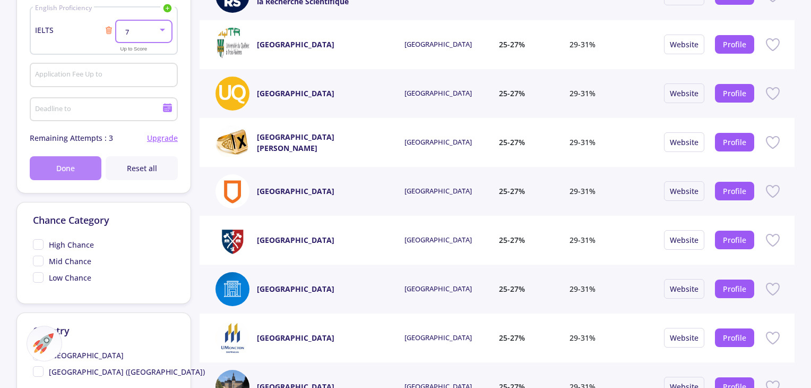
click at [82, 177] on button "Done" at bounding box center [66, 168] width 72 height 24
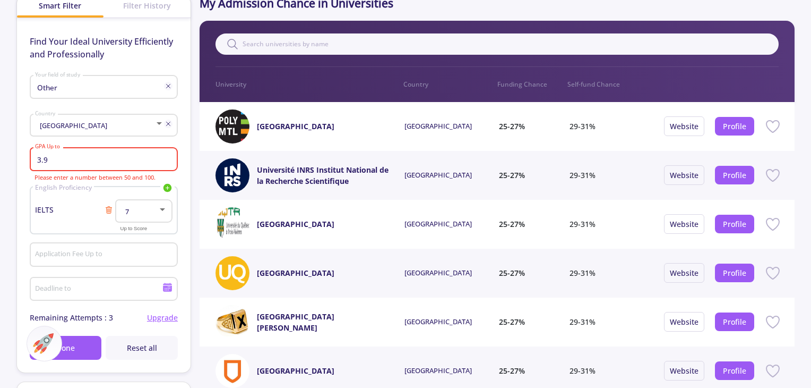
scroll to position [53, 0]
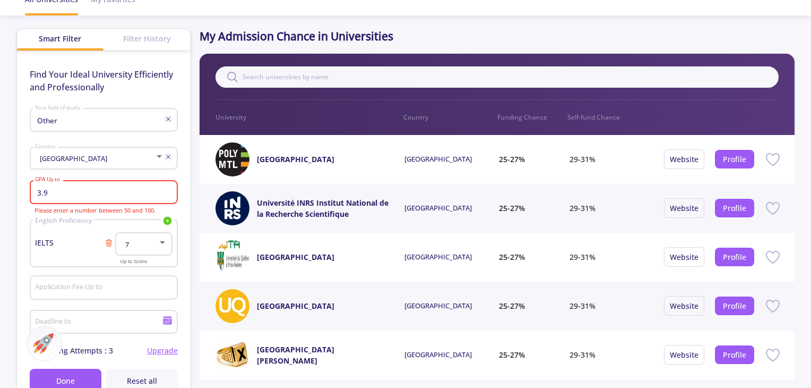
drag, startPoint x: 118, startPoint y: 195, endPoint x: 19, endPoint y: 211, distance: 100.5
click at [19, 211] on div "Find Your Ideal University Efficiently and Professionally Other Your field of s…" at bounding box center [104, 228] width 174 height 354
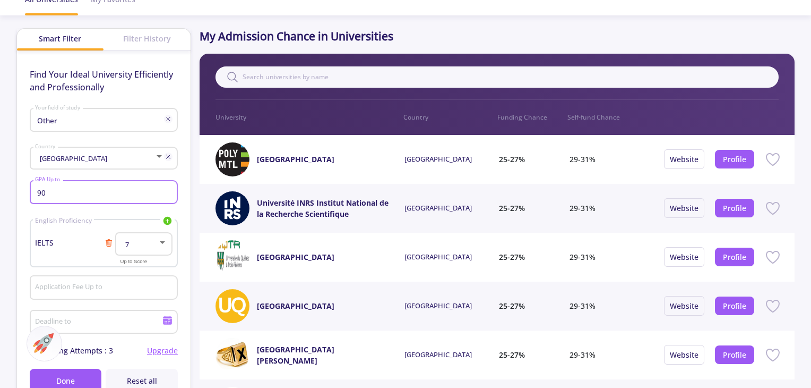
type input "90"
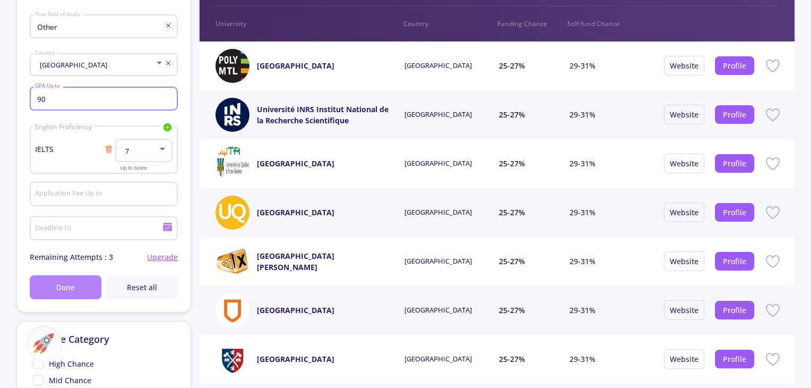
scroll to position [159, 0]
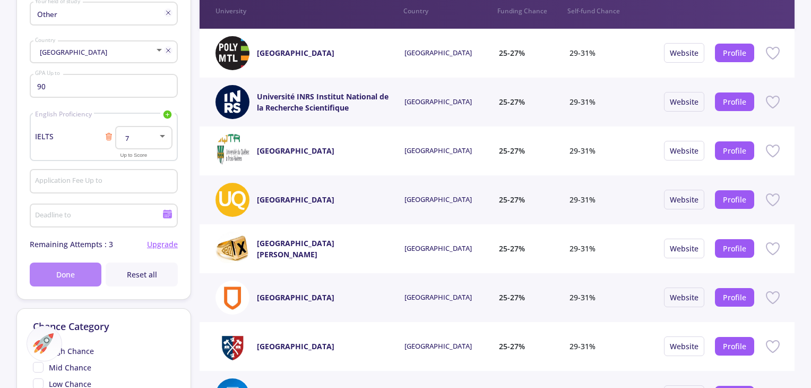
click at [58, 263] on button "Done" at bounding box center [66, 274] width 72 height 24
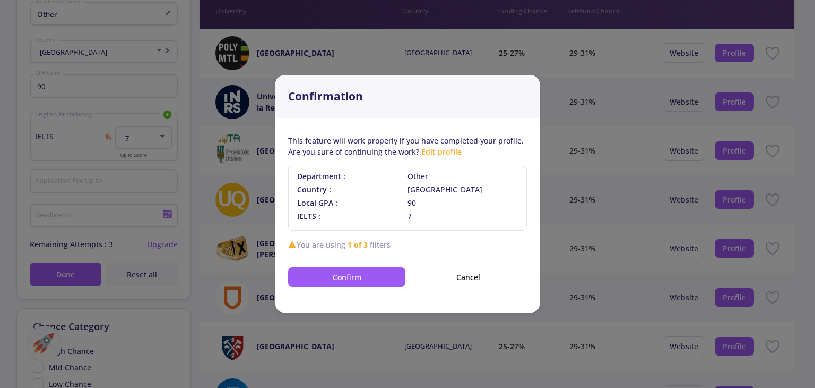
click at [340, 286] on div "This feature will work properly if you have completed your profile. Are you sur…" at bounding box center [408, 215] width 264 height 194
click at [340, 285] on button "Confirm" at bounding box center [346, 277] width 117 height 20
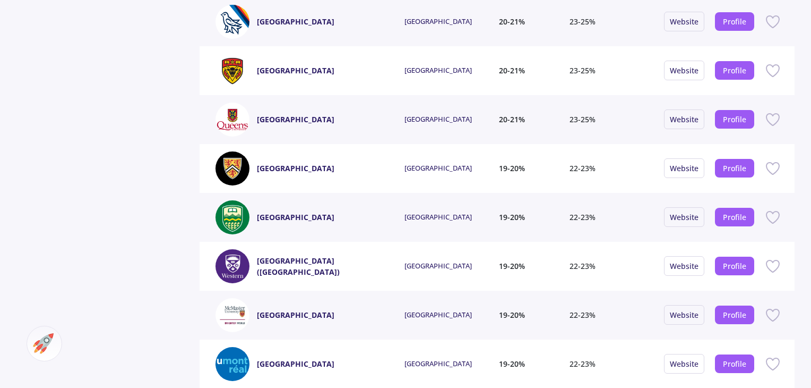
scroll to position [1380, 0]
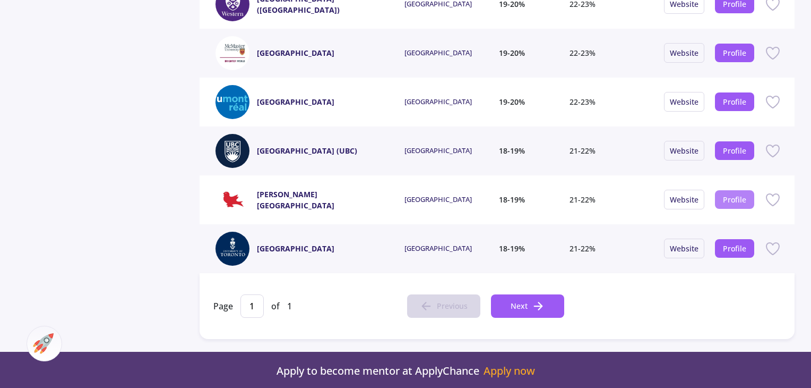
click at [732, 206] on button "Profile" at bounding box center [734, 199] width 39 height 19
click at [730, 194] on link "Profile" at bounding box center [734, 199] width 23 height 10
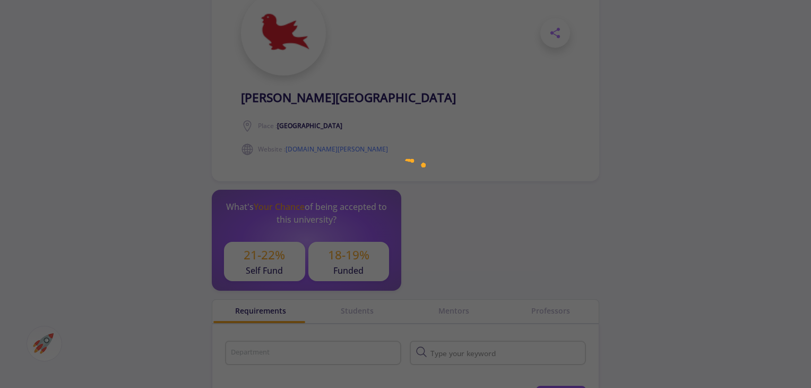
scroll to position [233, 0]
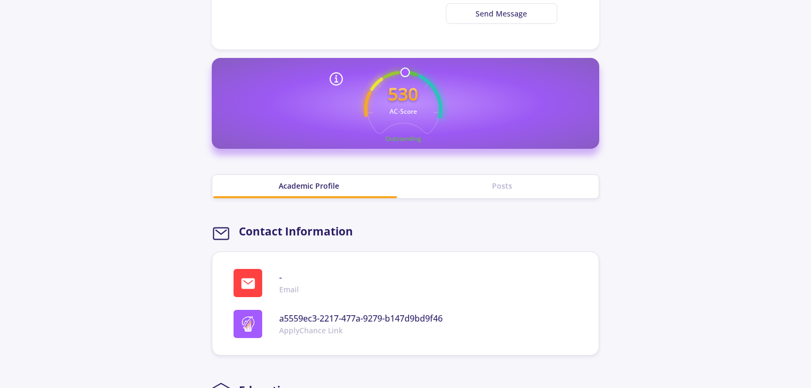
scroll to position [372, 0]
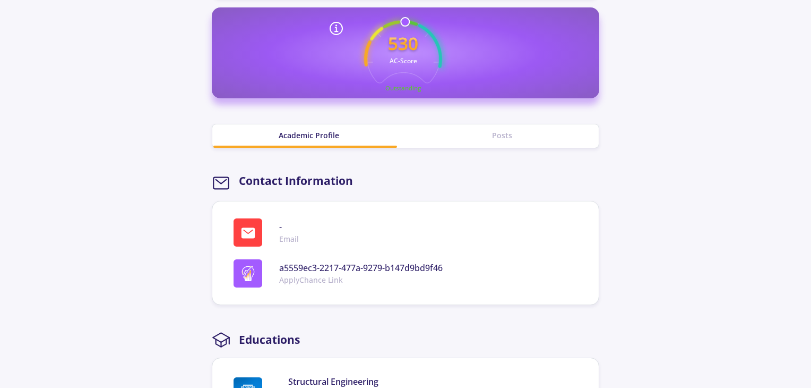
click at [294, 137] on div "Academic Profile" at bounding box center [308, 135] width 193 height 11
click at [294, 138] on div "Academic Profile" at bounding box center [308, 135] width 193 height 11
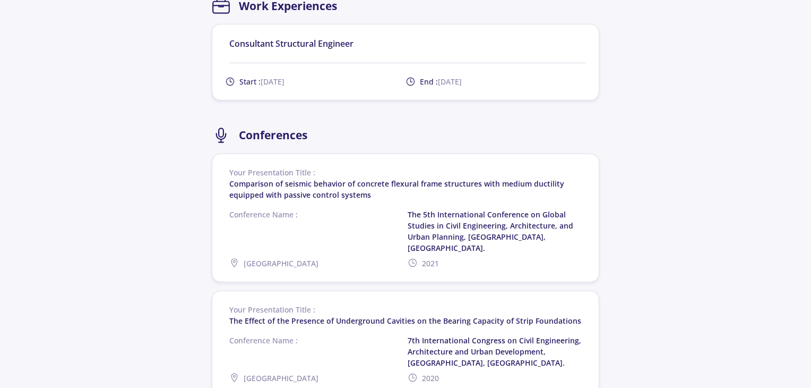
scroll to position [956, 0]
